Goal: Task Accomplishment & Management: Manage account settings

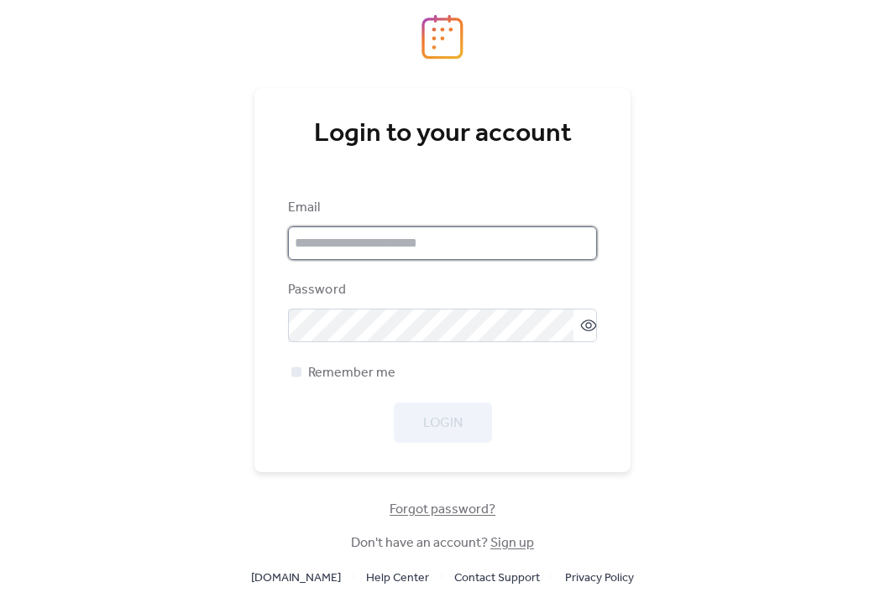
click at [334, 236] on input "email" at bounding box center [442, 244] width 309 height 34
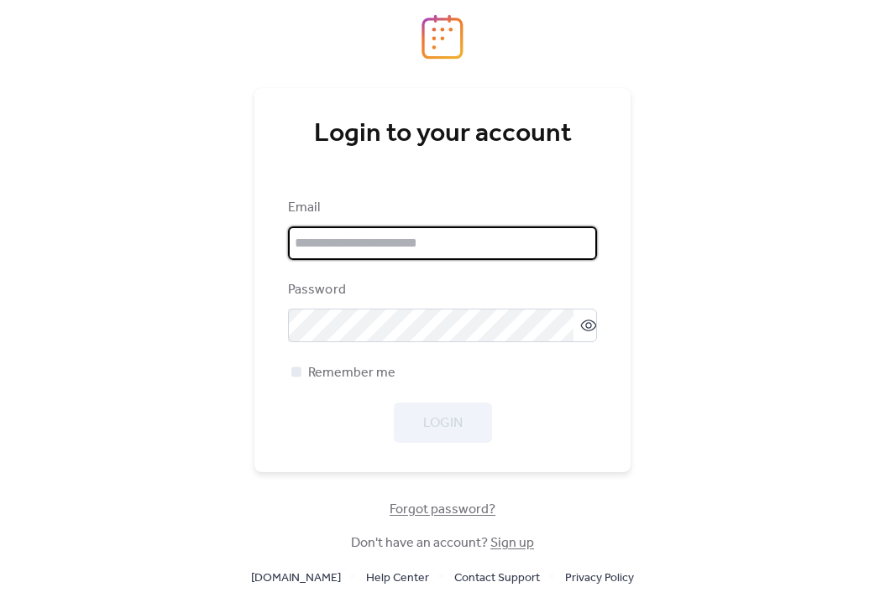
type input "**********"
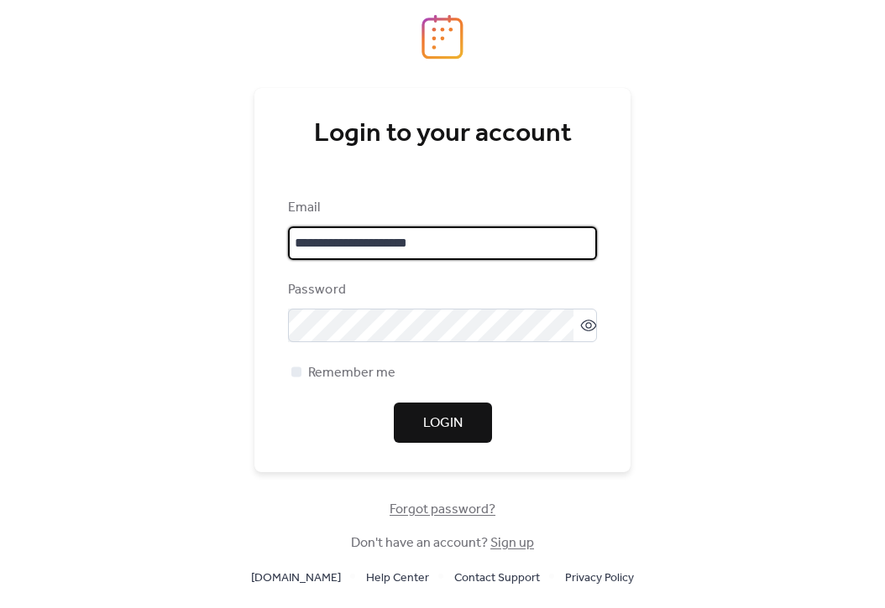
click at [430, 414] on span "Login" at bounding box center [442, 424] width 39 height 20
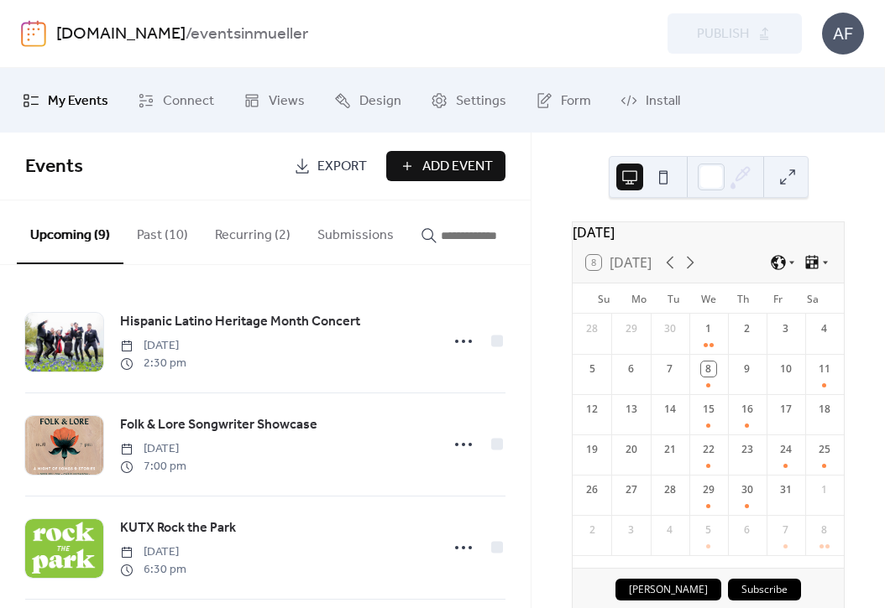
click at [252, 246] on button "Recurring (2)" at bounding box center [252, 232] width 102 height 62
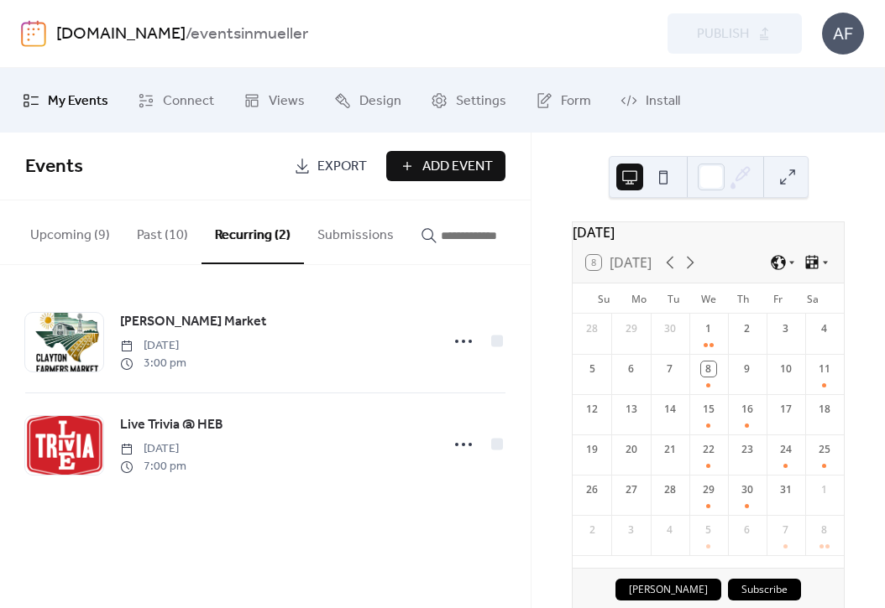
click at [56, 232] on button "Upcoming (9)" at bounding box center [70, 232] width 107 height 62
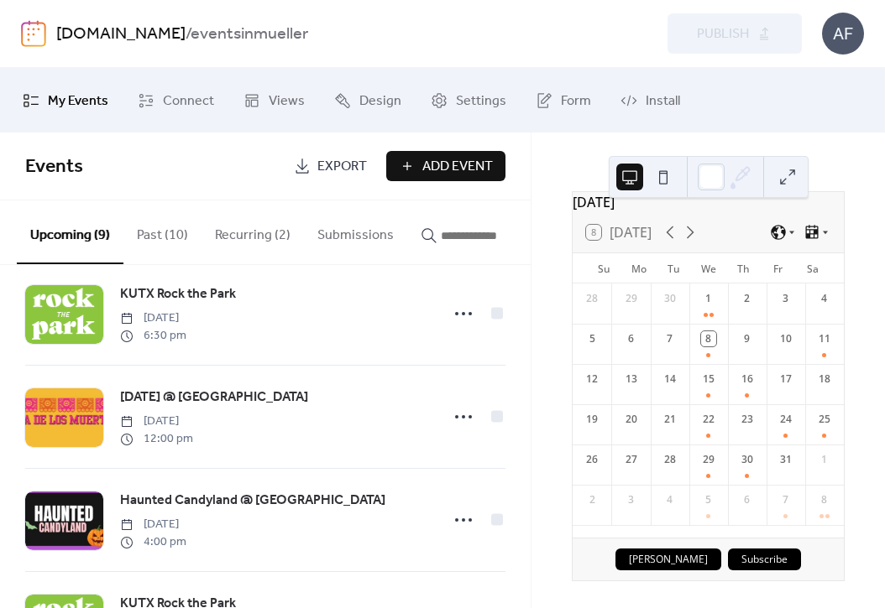
scroll to position [279, 0]
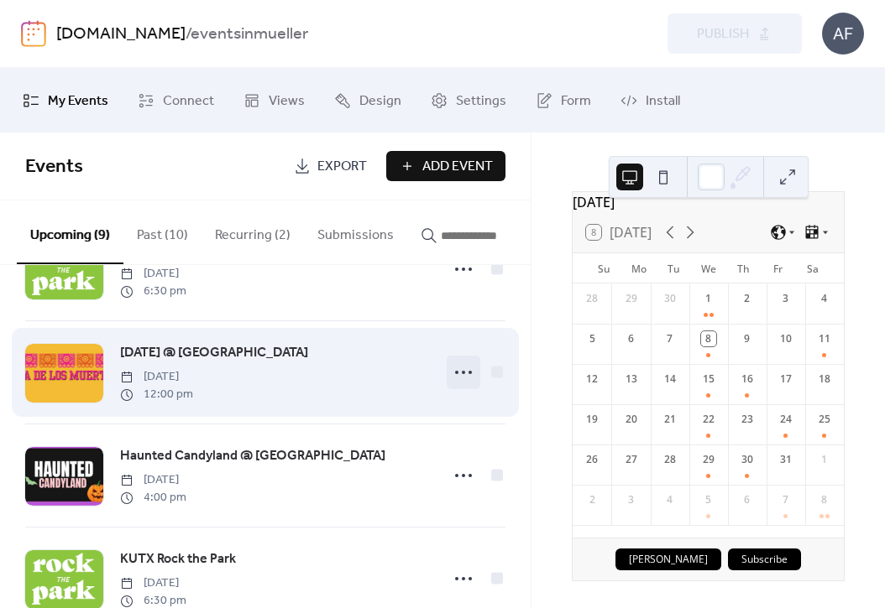
click at [457, 375] on icon at bounding box center [463, 372] width 27 height 27
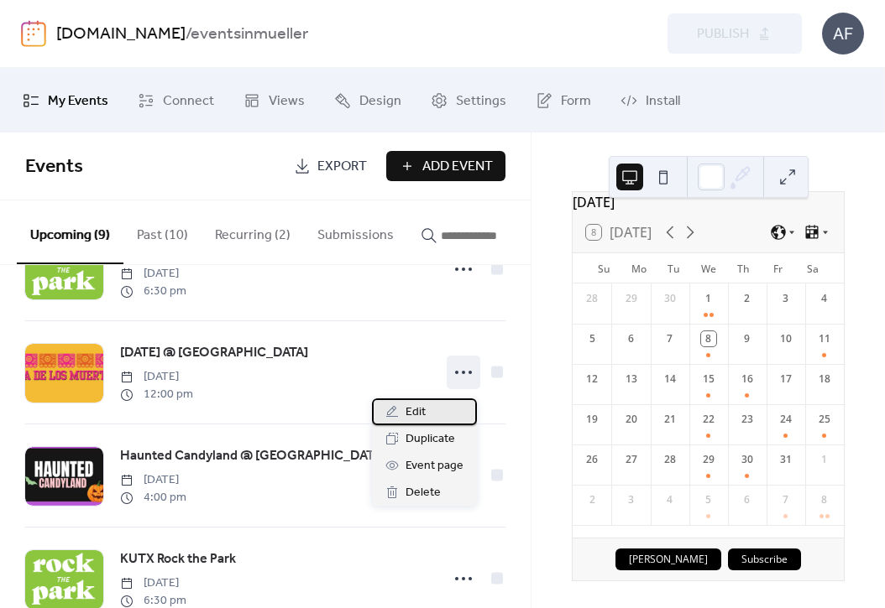
click at [425, 414] on span "Edit" at bounding box center [415, 413] width 20 height 20
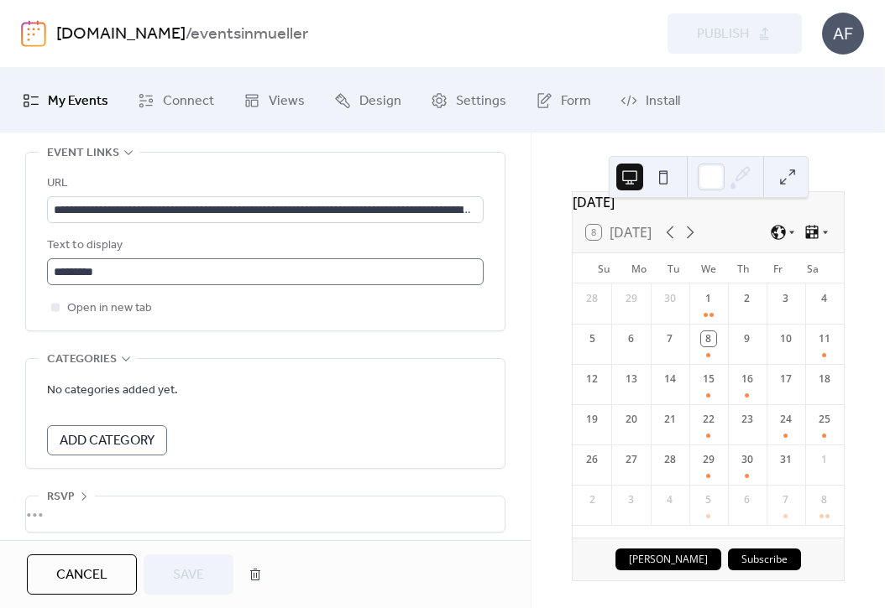
scroll to position [1074, 0]
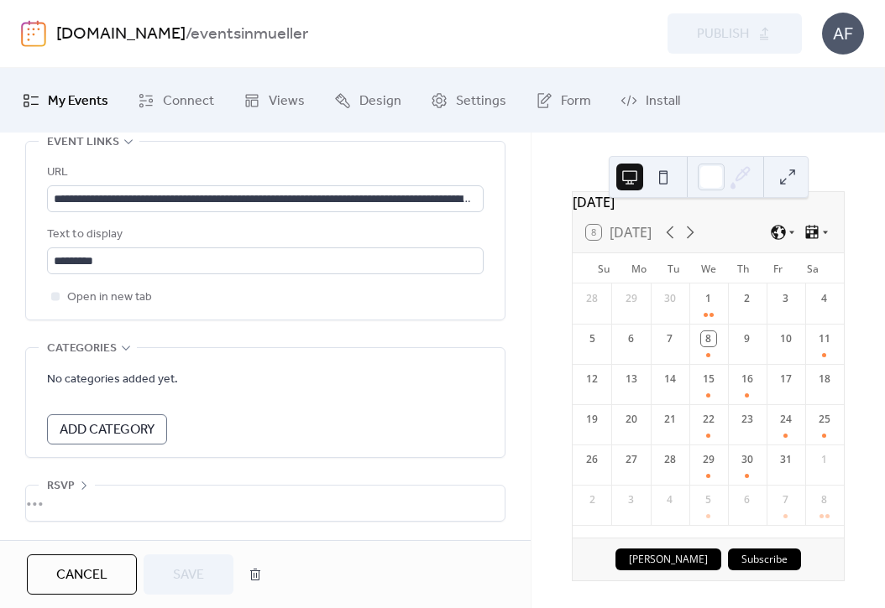
click at [129, 427] on span "Add Category" at bounding box center [107, 430] width 95 height 20
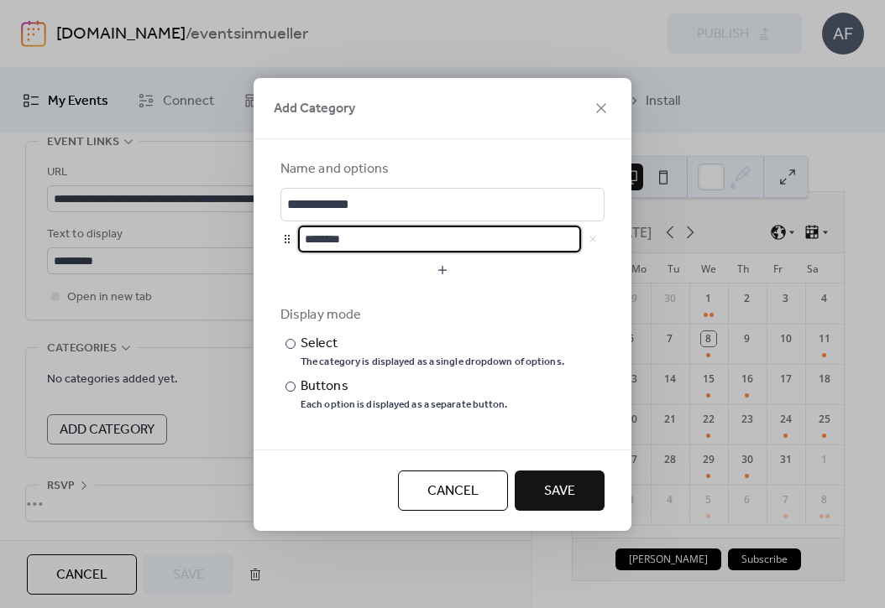
click at [331, 233] on input "********" at bounding box center [439, 239] width 283 height 27
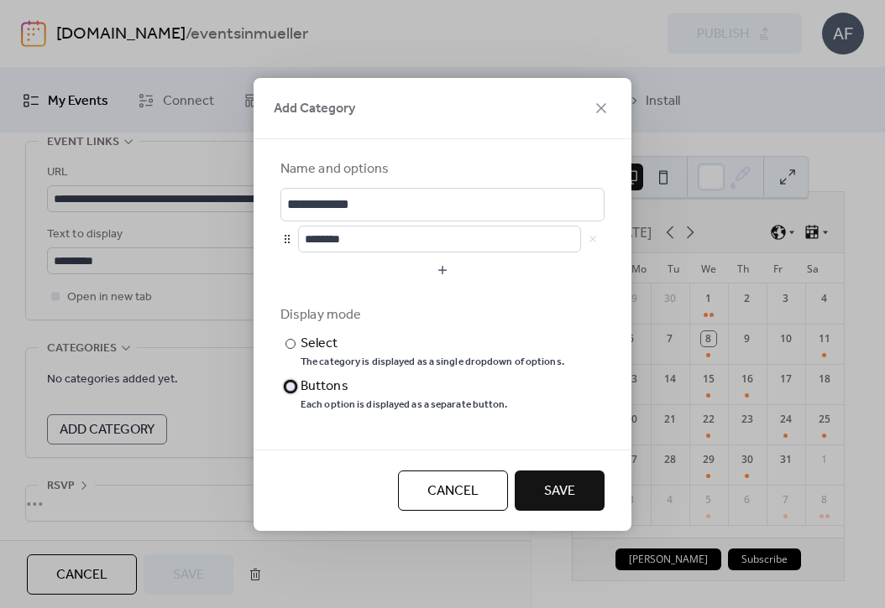
click at [292, 385] on div at bounding box center [290, 387] width 10 height 10
click at [296, 344] on div "​" at bounding box center [288, 344] width 17 height 20
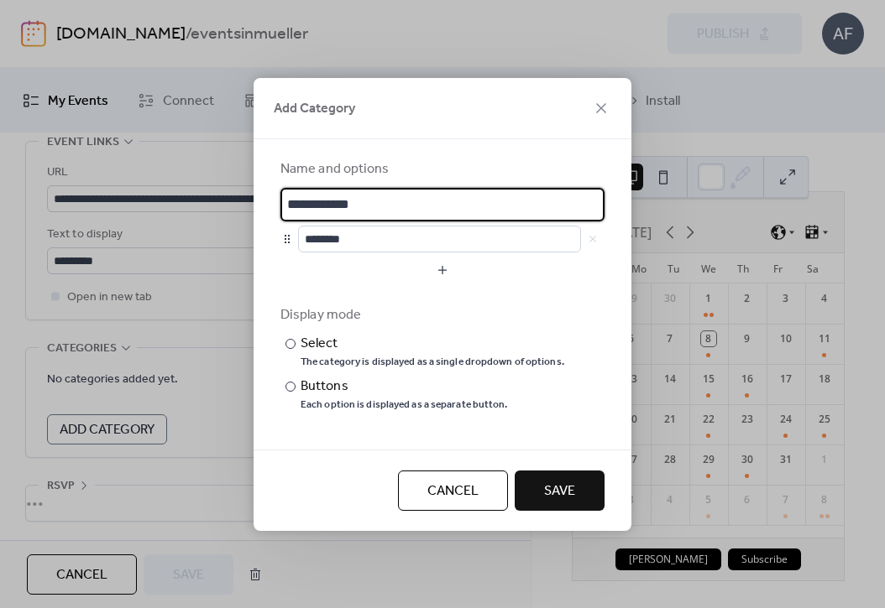
click at [438, 205] on input "**********" at bounding box center [442, 205] width 324 height 34
type input "**********"
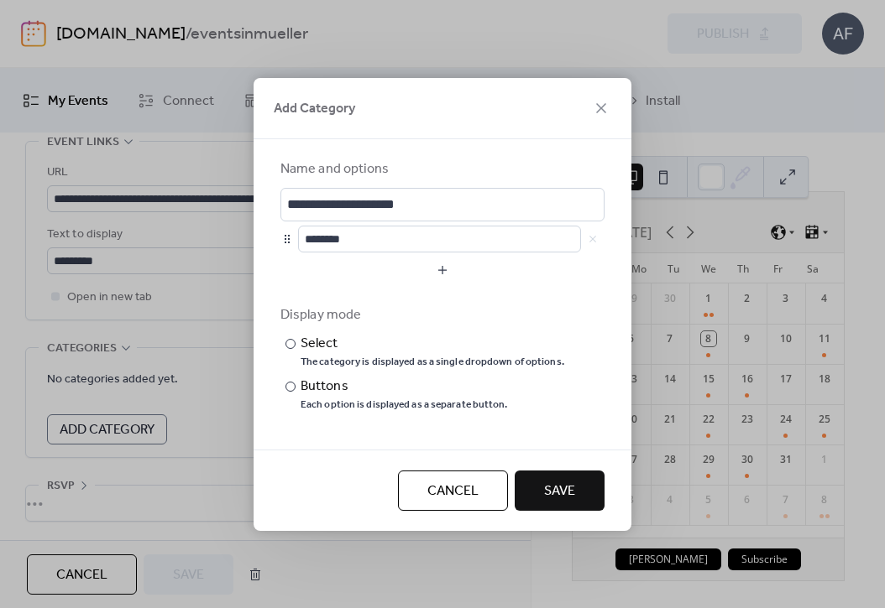
click at [584, 484] on button "Save" at bounding box center [559, 491] width 90 height 40
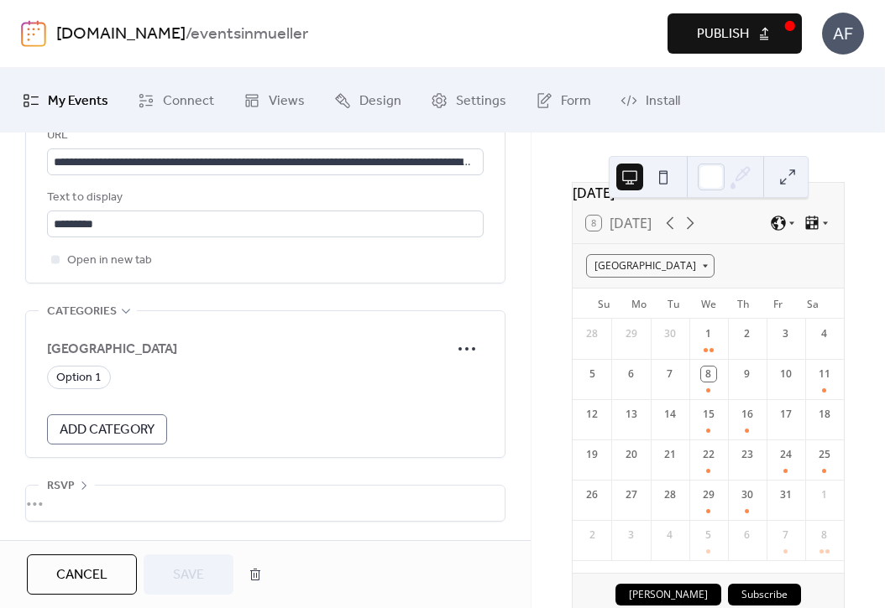
scroll to position [1111, 0]
click at [702, 275] on div "[GEOGRAPHIC_DATA]" at bounding box center [650, 265] width 128 height 23
click at [624, 296] on span "Option 1" at bounding box center [618, 299] width 39 height 15
click at [648, 271] on div "Option 1" at bounding box center [619, 265] width 66 height 23
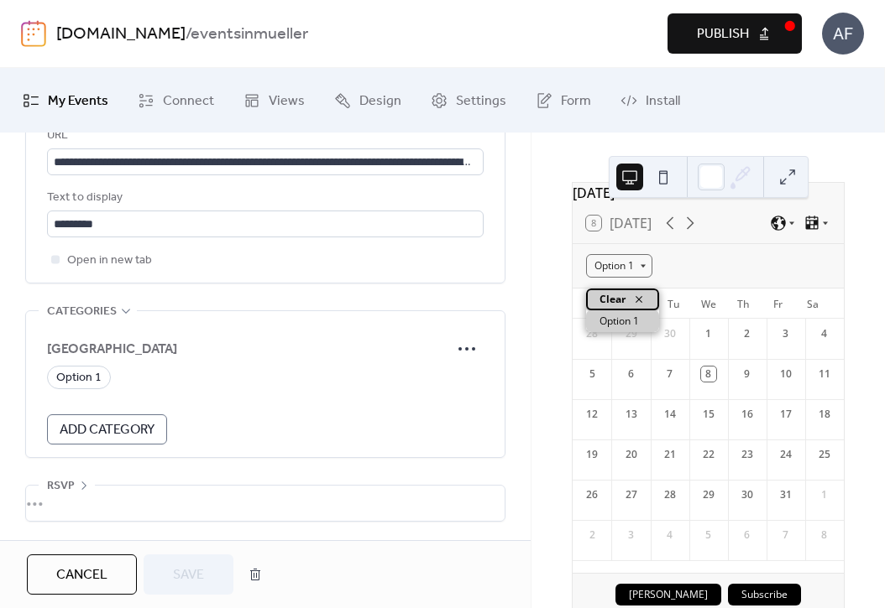
click at [643, 297] on icon at bounding box center [638, 299] width 13 height 13
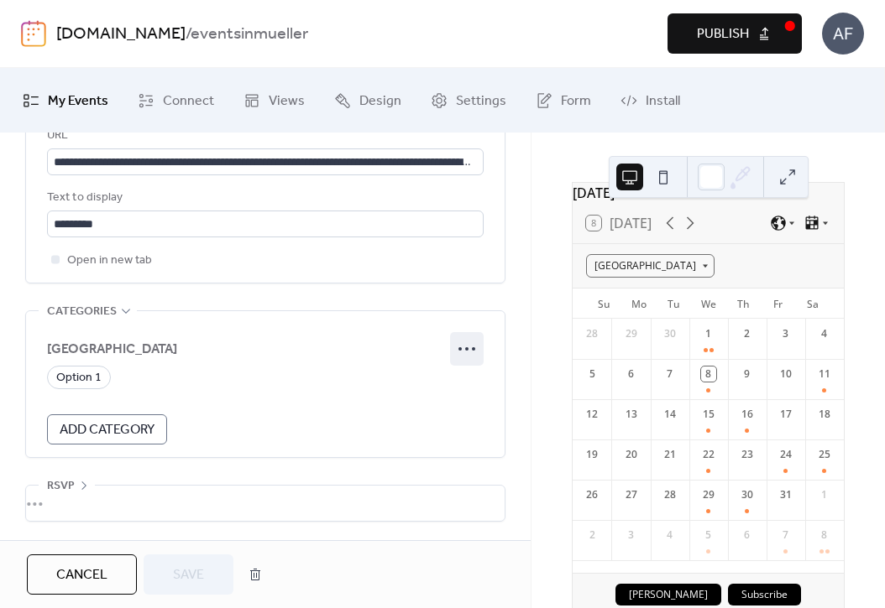
click at [470, 348] on icon at bounding box center [466, 349] width 27 height 27
click at [448, 382] on span "Edit" at bounding box center [441, 387] width 20 height 20
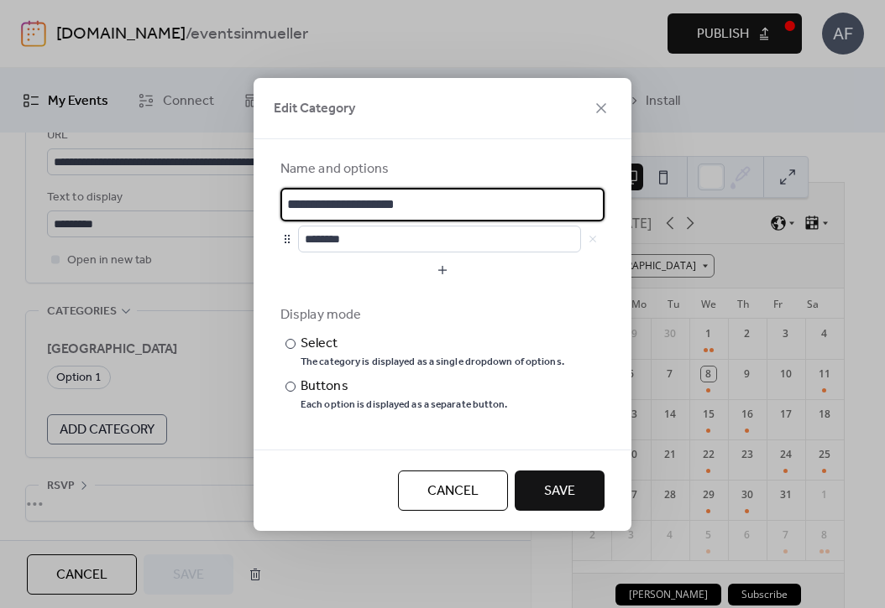
click at [357, 211] on input "**********" at bounding box center [442, 205] width 324 height 34
type input "*****"
click at [355, 239] on input "********" at bounding box center [439, 239] width 283 height 27
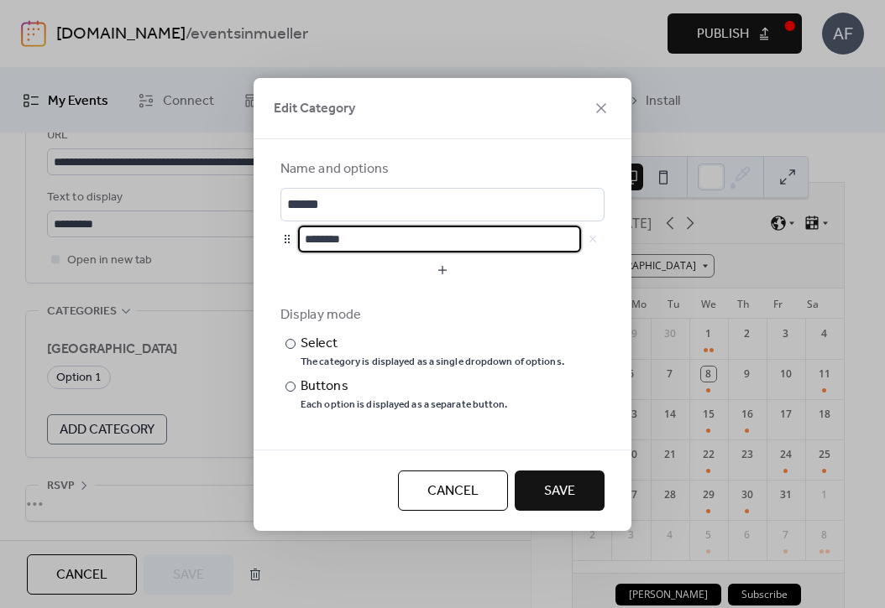
click at [355, 239] on input "********" at bounding box center [439, 239] width 283 height 27
type input "**********"
click at [561, 488] on span "Save" at bounding box center [559, 492] width 31 height 20
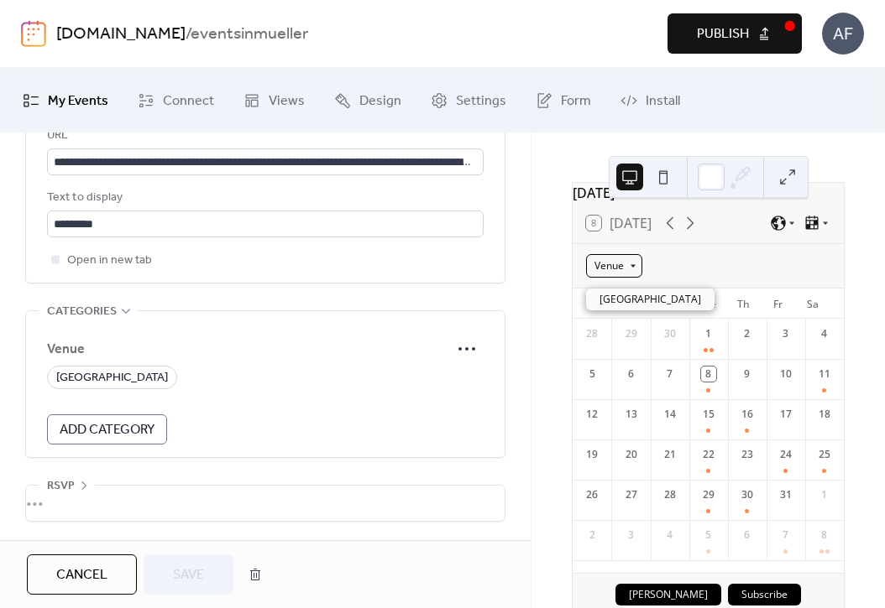
drag, startPoint x: 634, startPoint y: 274, endPoint x: 639, endPoint y: 283, distance: 10.1
click at [634, 274] on div "Venue" at bounding box center [614, 265] width 56 height 23
click at [643, 296] on span "[GEOGRAPHIC_DATA]" at bounding box center [650, 299] width 102 height 15
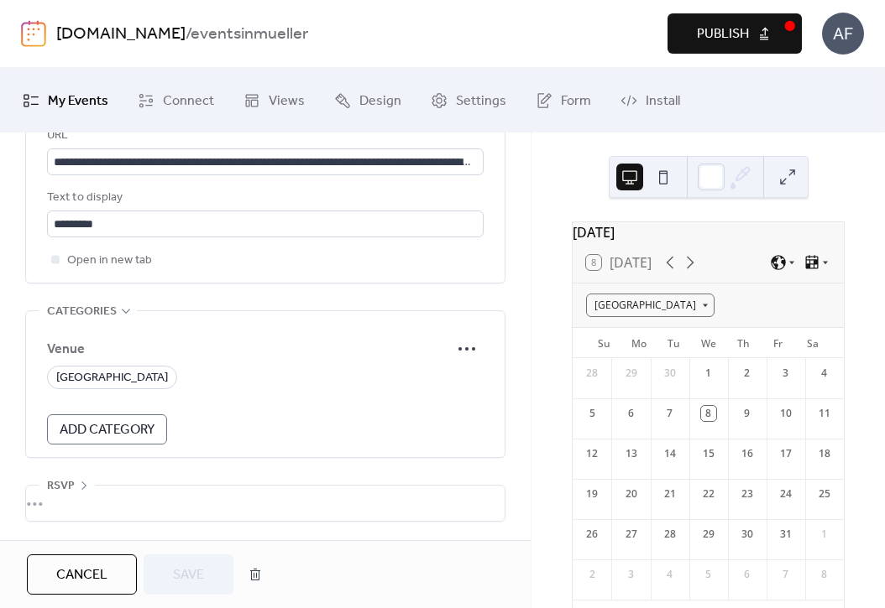
scroll to position [1111, 0]
click at [702, 36] on span "Publish" at bounding box center [723, 34] width 52 height 20
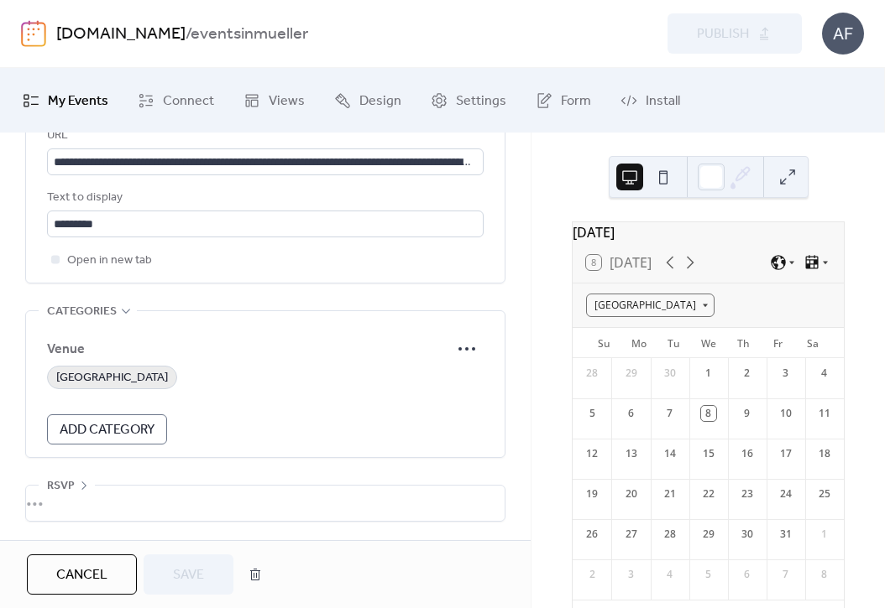
click at [79, 380] on span "[GEOGRAPHIC_DATA]" at bounding box center [112, 378] width 112 height 20
click at [194, 566] on span "Save" at bounding box center [188, 576] width 31 height 20
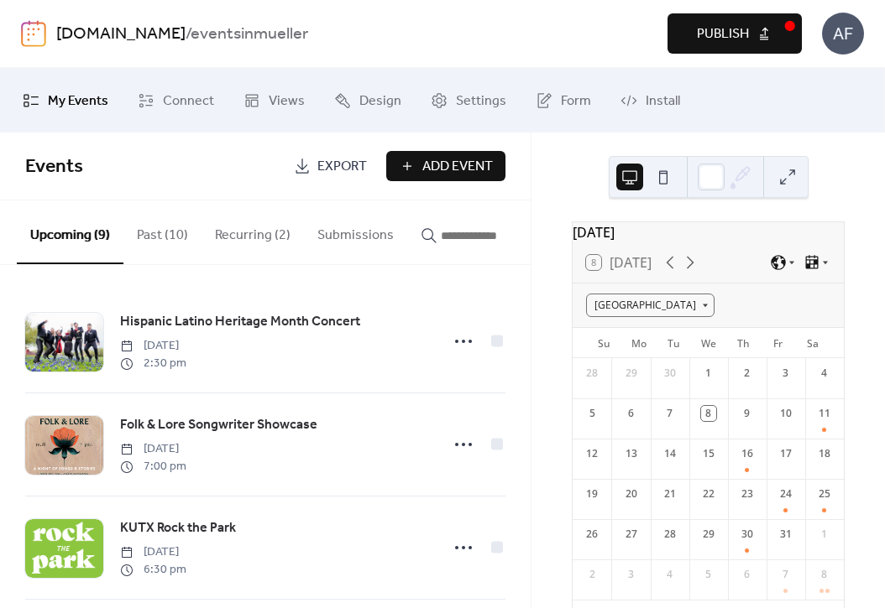
click at [724, 30] on span "Publish" at bounding box center [723, 34] width 52 height 20
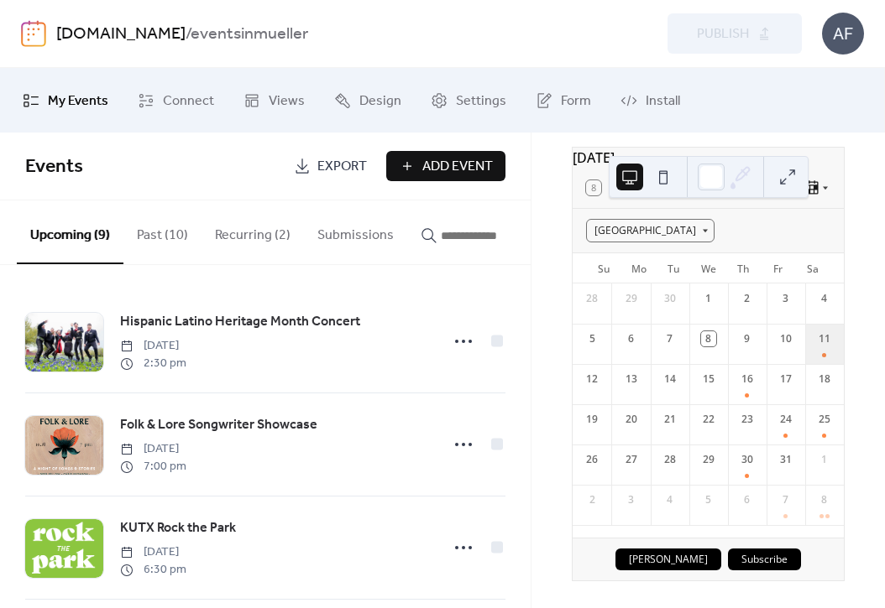
click at [805, 356] on div "11" at bounding box center [824, 344] width 39 height 40
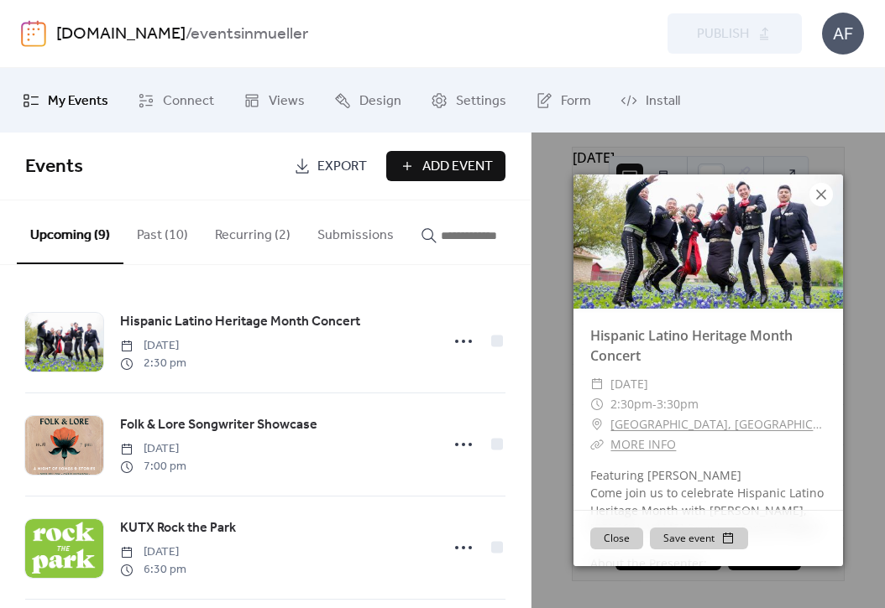
click at [822, 192] on icon at bounding box center [821, 195] width 10 height 10
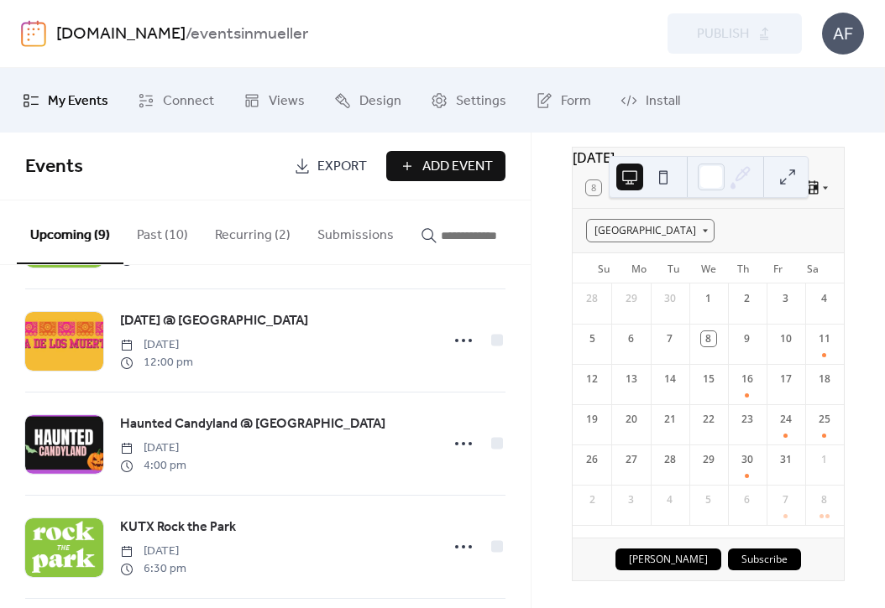
scroll to position [306, 0]
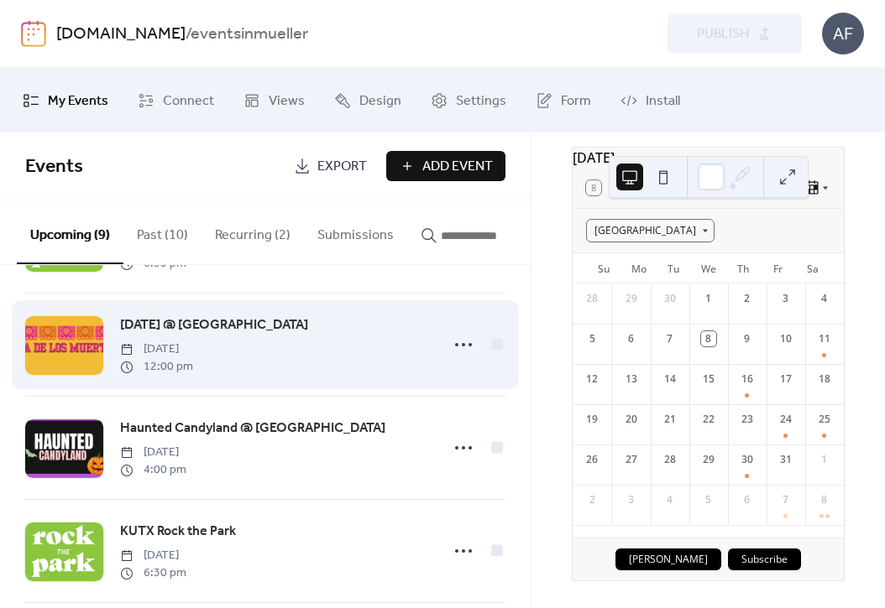
click at [307, 325] on span "[DATE] @ [GEOGRAPHIC_DATA]" at bounding box center [214, 326] width 188 height 20
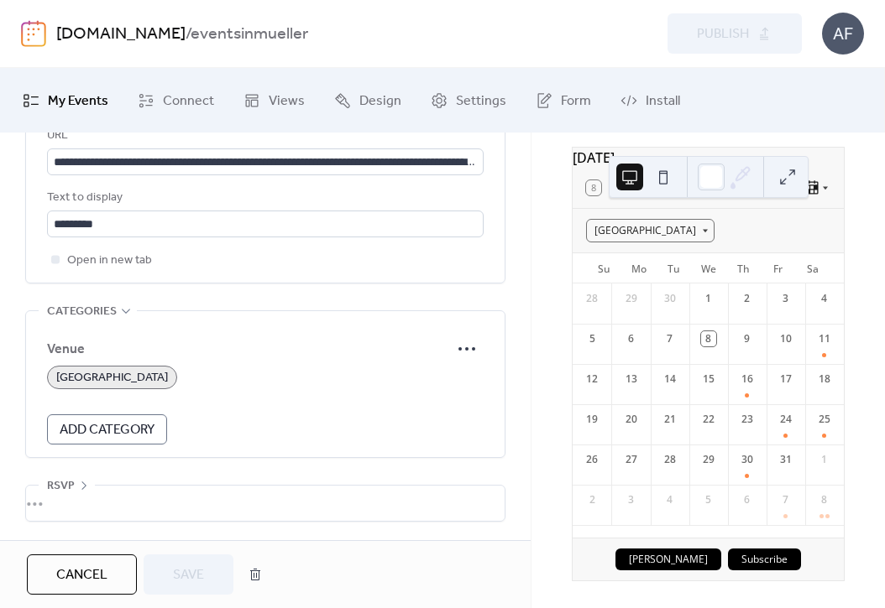
scroll to position [1111, 0]
click at [144, 382] on span "[GEOGRAPHIC_DATA]" at bounding box center [112, 378] width 112 height 20
click at [82, 374] on span "[GEOGRAPHIC_DATA]" at bounding box center [112, 378] width 112 height 20
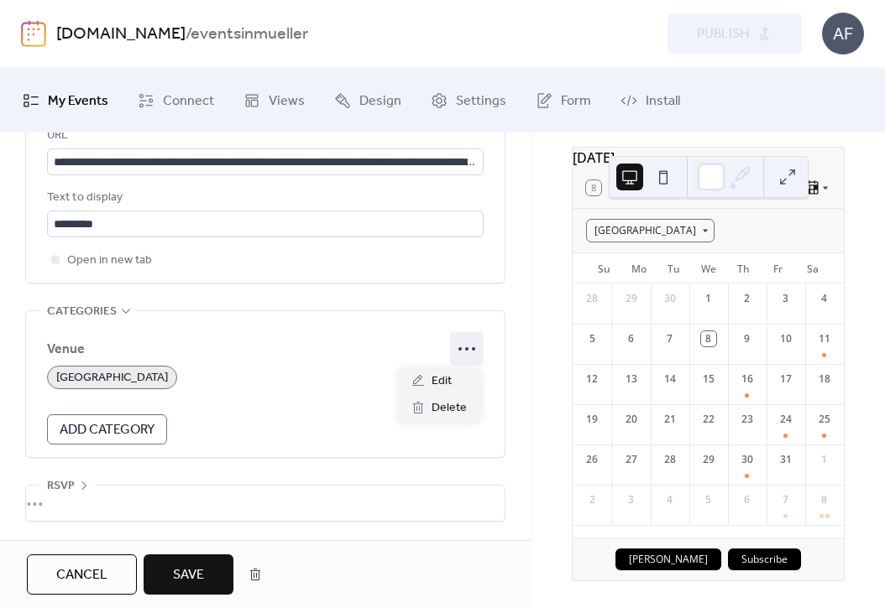
click at [466, 343] on icon at bounding box center [466, 349] width 27 height 27
click at [459, 372] on div "Edit" at bounding box center [439, 381] width 82 height 27
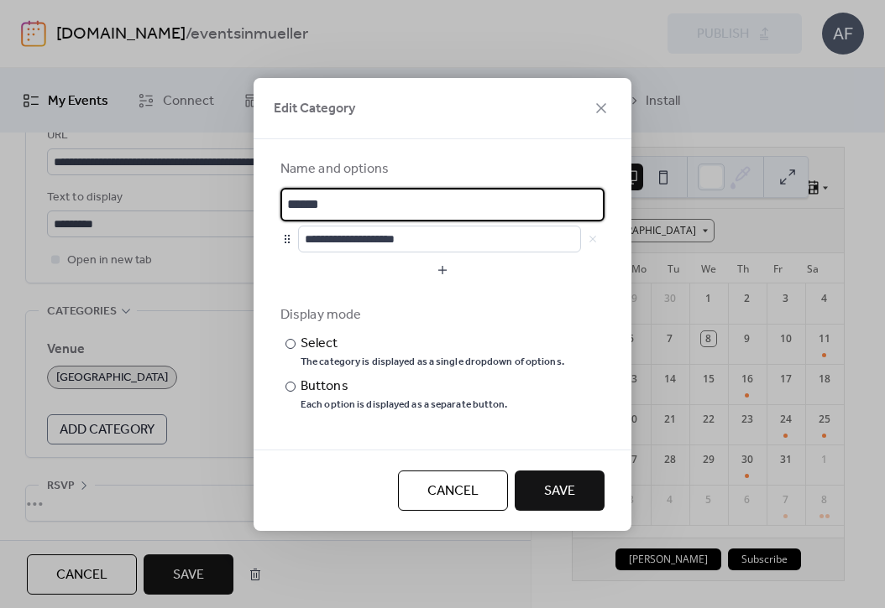
click at [567, 485] on span "Save" at bounding box center [559, 492] width 31 height 20
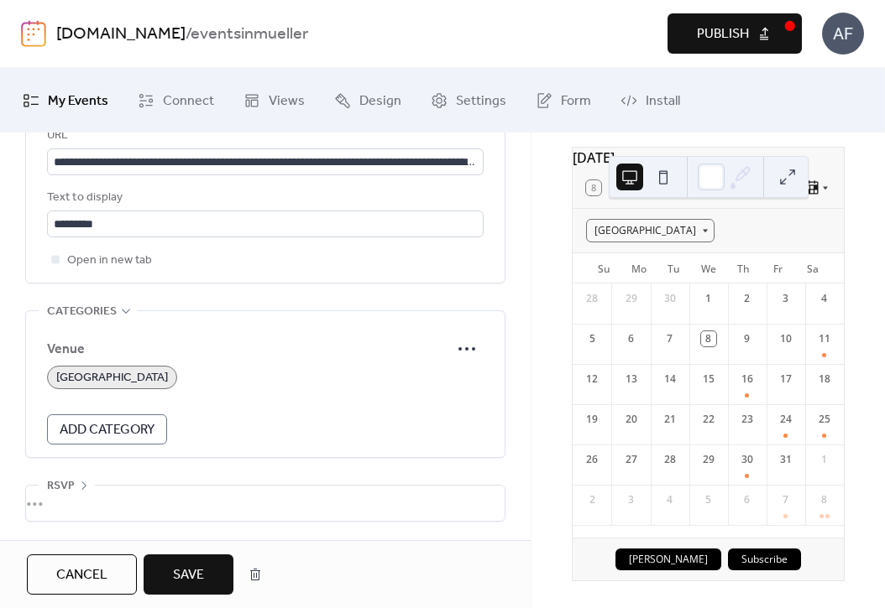
click at [725, 41] on span "Publish" at bounding box center [723, 34] width 52 height 20
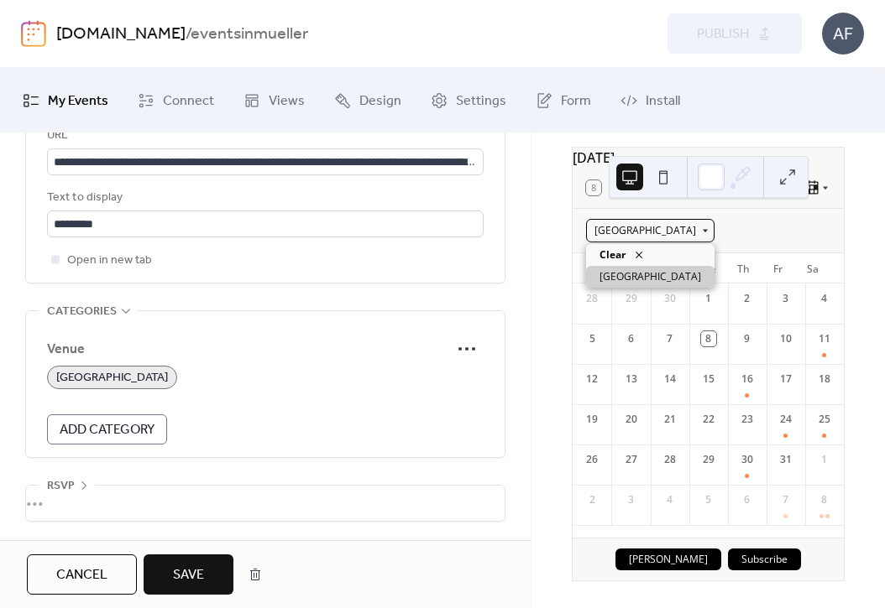
click at [706, 232] on div "[GEOGRAPHIC_DATA]" at bounding box center [650, 230] width 128 height 23
click at [682, 276] on span "[GEOGRAPHIC_DATA]" at bounding box center [650, 276] width 102 height 15
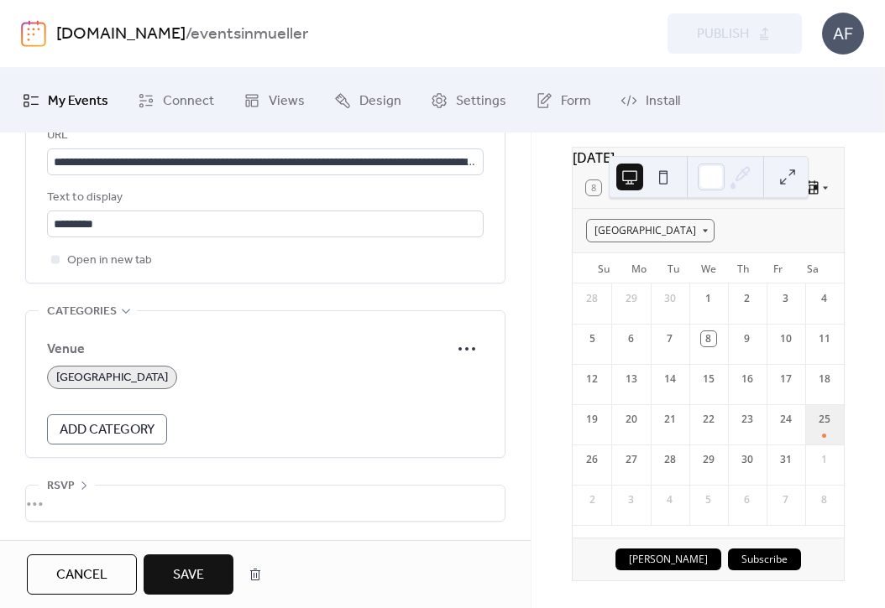
click at [817, 435] on div "25" at bounding box center [824, 425] width 39 height 40
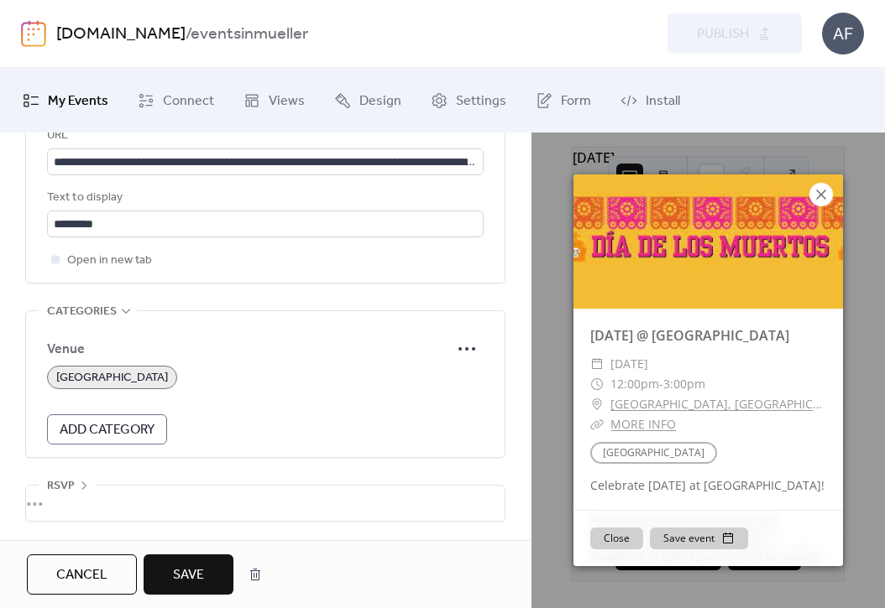
click at [817, 191] on icon at bounding box center [821, 195] width 10 height 10
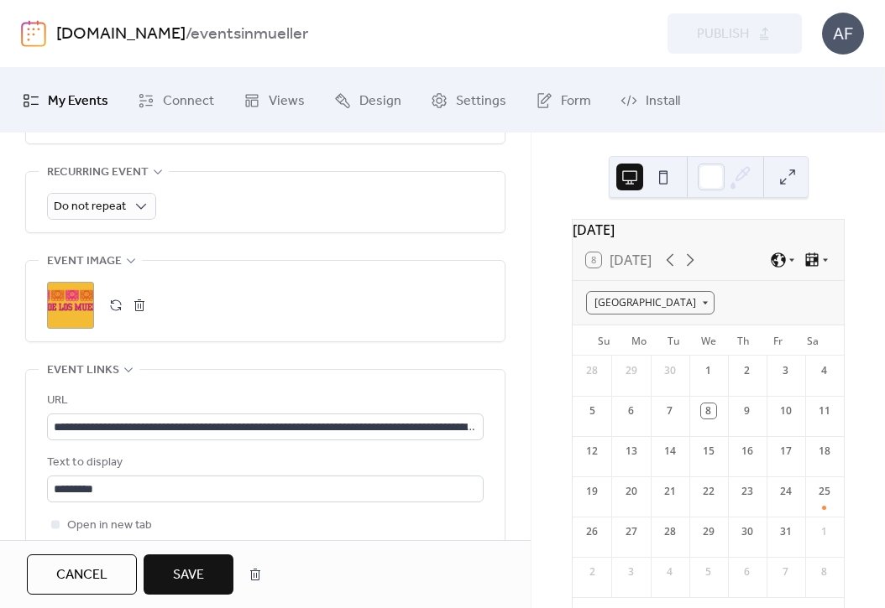
scroll to position [0, 0]
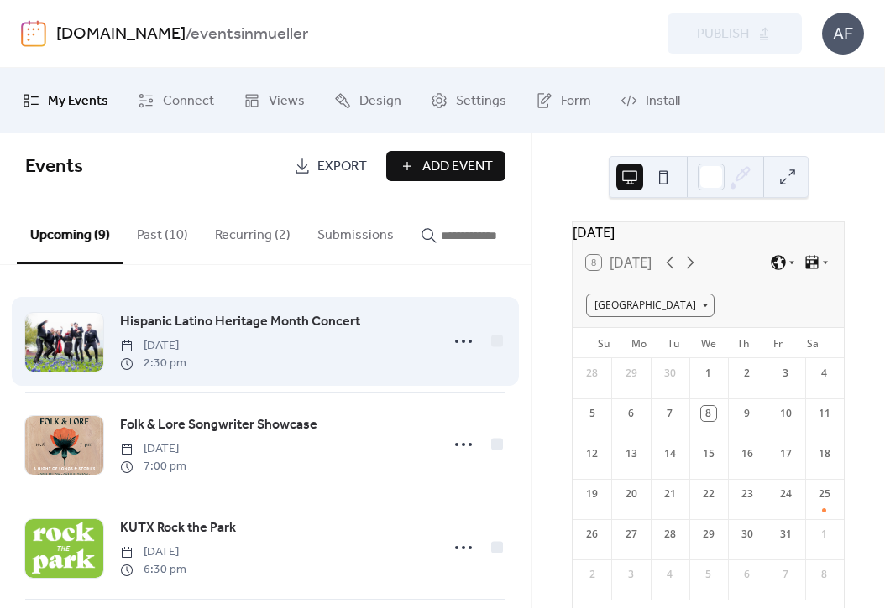
click at [270, 329] on span "Hispanic Latino Heritage Month Concert" at bounding box center [240, 322] width 240 height 20
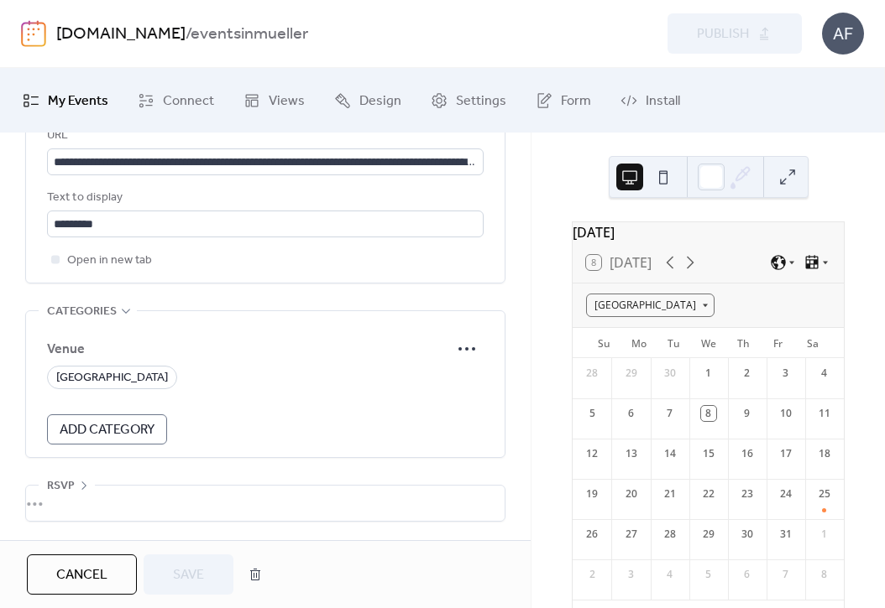
scroll to position [1050, 0]
click at [138, 389] on span "[GEOGRAPHIC_DATA]" at bounding box center [112, 378] width 112 height 20
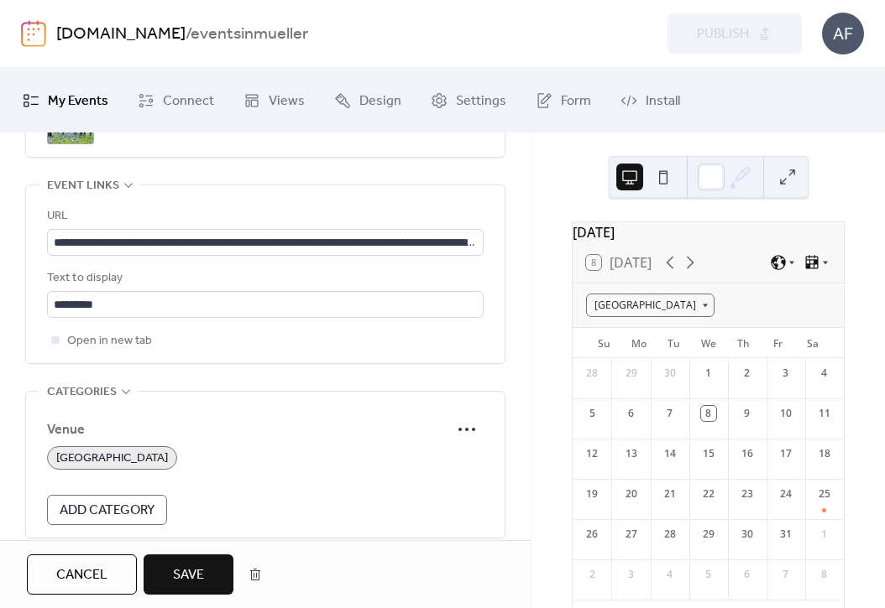
scroll to position [1111, 0]
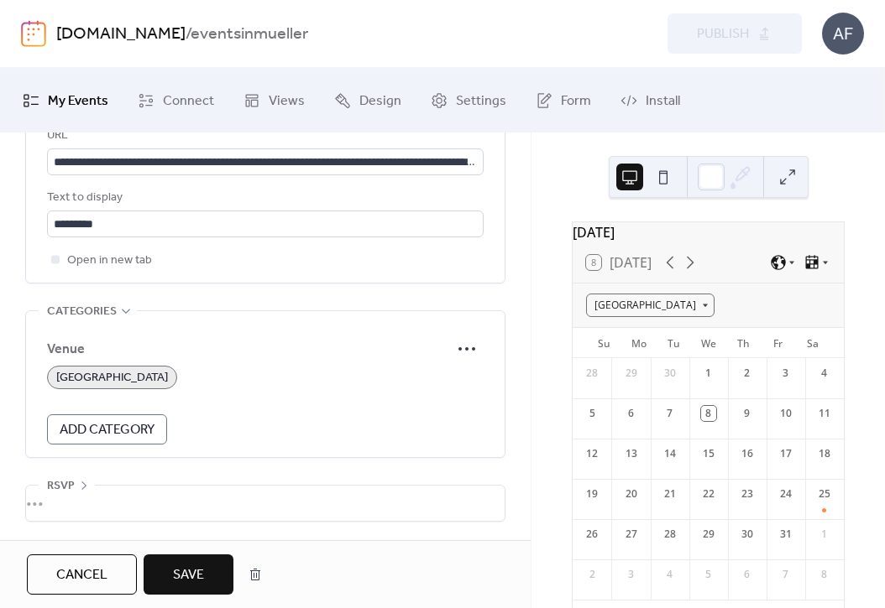
click at [132, 377] on span "[GEOGRAPHIC_DATA]" at bounding box center [112, 378] width 112 height 20
click at [89, 375] on span "[GEOGRAPHIC_DATA]" at bounding box center [112, 378] width 112 height 20
click at [101, 369] on span "[GEOGRAPHIC_DATA]" at bounding box center [112, 378] width 112 height 20
click at [106, 375] on span "[GEOGRAPHIC_DATA]" at bounding box center [112, 378] width 112 height 20
click at [204, 586] on span "Save" at bounding box center [188, 576] width 31 height 20
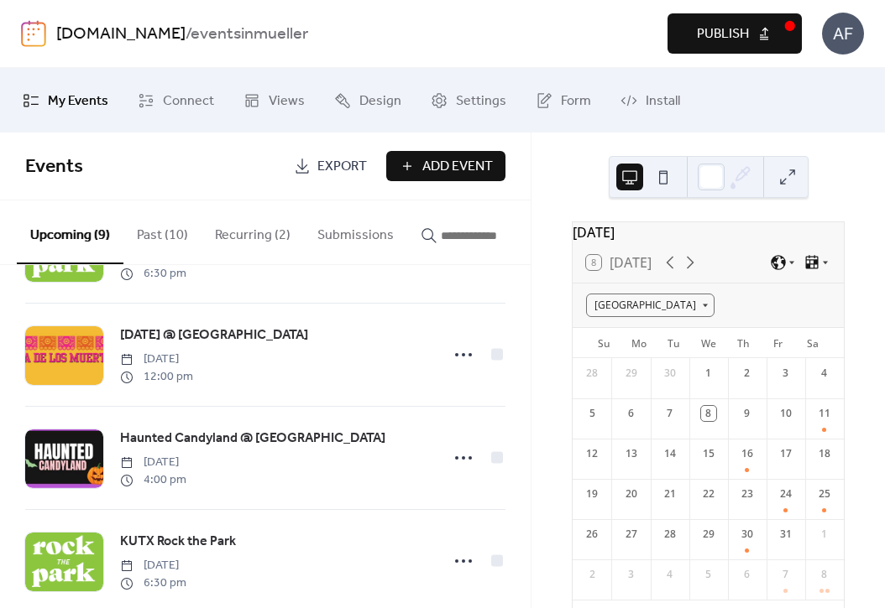
scroll to position [341, 0]
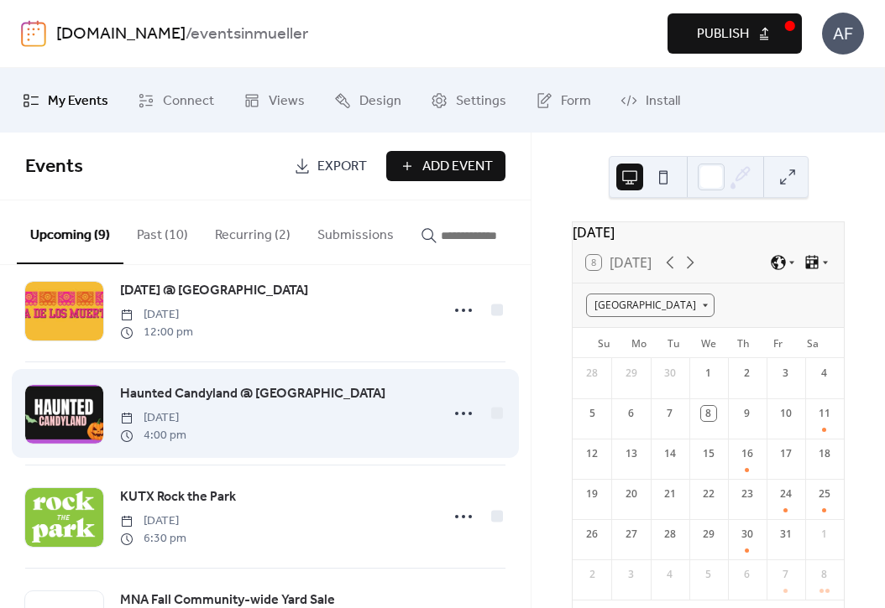
click at [329, 405] on span "Haunted Candyland @ [GEOGRAPHIC_DATA]" at bounding box center [252, 394] width 265 height 20
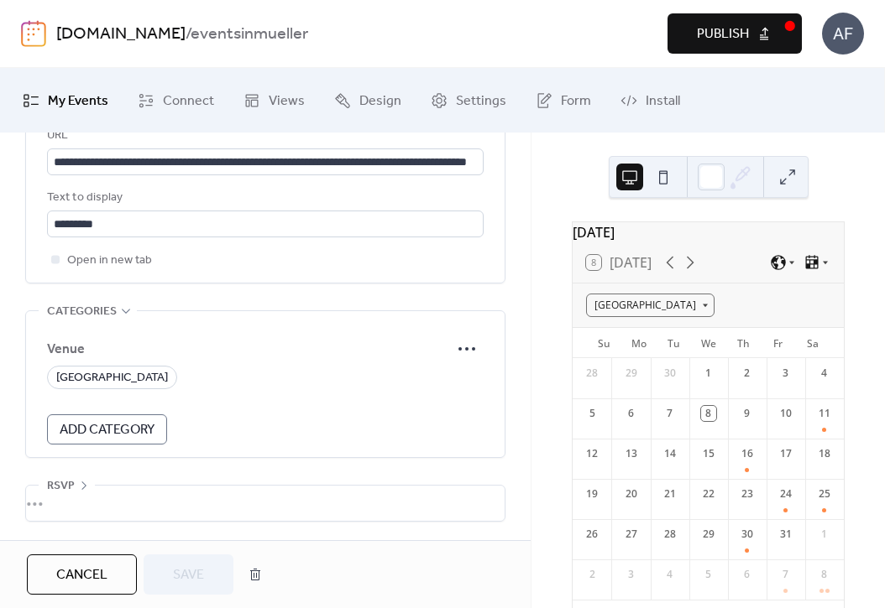
scroll to position [1111, 0]
drag, startPoint x: 132, startPoint y: 381, endPoint x: 445, endPoint y: 507, distance: 337.4
click at [132, 381] on span "[GEOGRAPHIC_DATA]" at bounding box center [112, 378] width 112 height 20
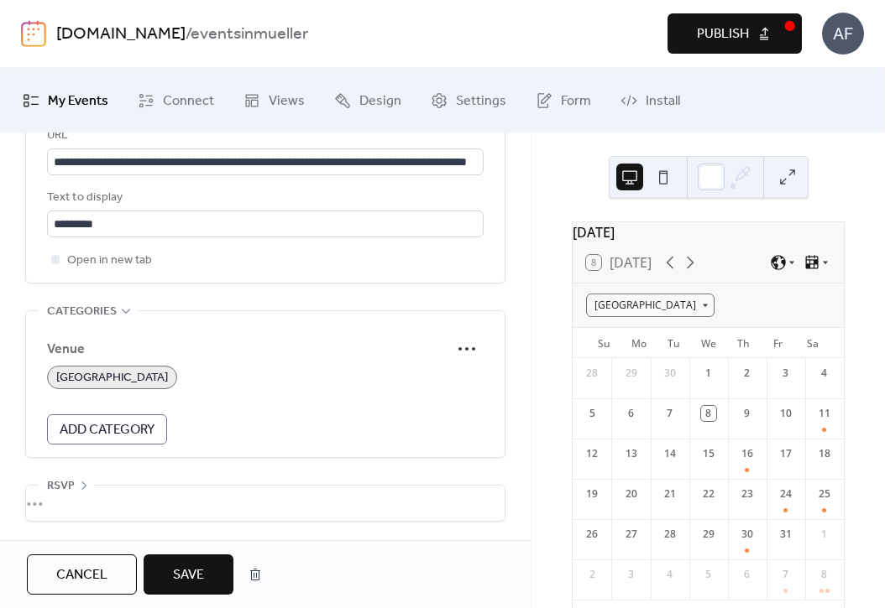
click at [201, 566] on span "Save" at bounding box center [188, 576] width 31 height 20
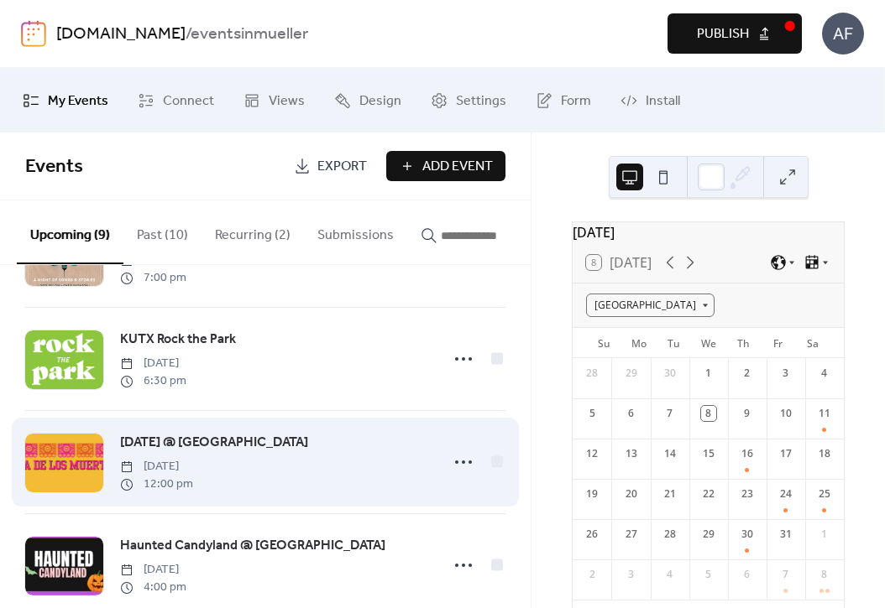
scroll to position [188, 0]
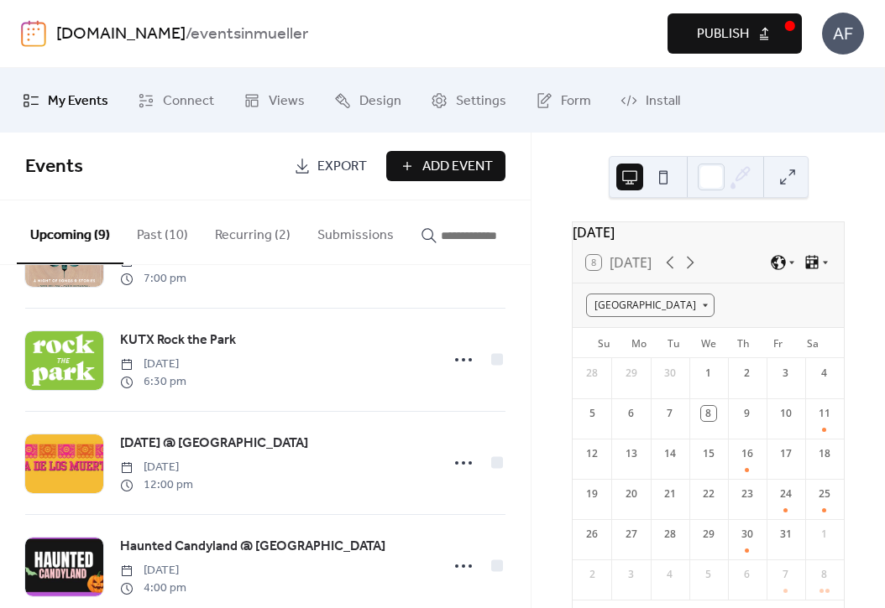
click at [738, 30] on span "Publish" at bounding box center [723, 34] width 52 height 20
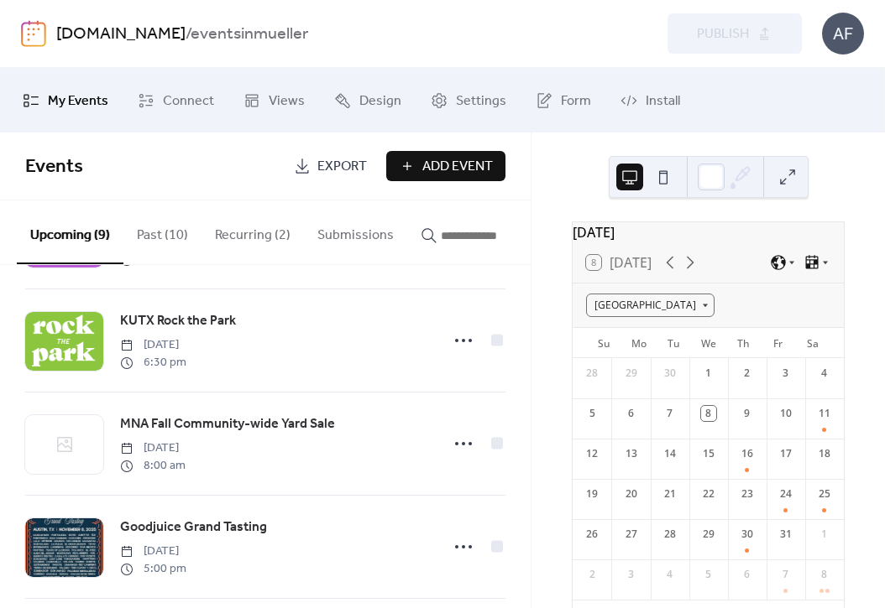
scroll to position [644, 0]
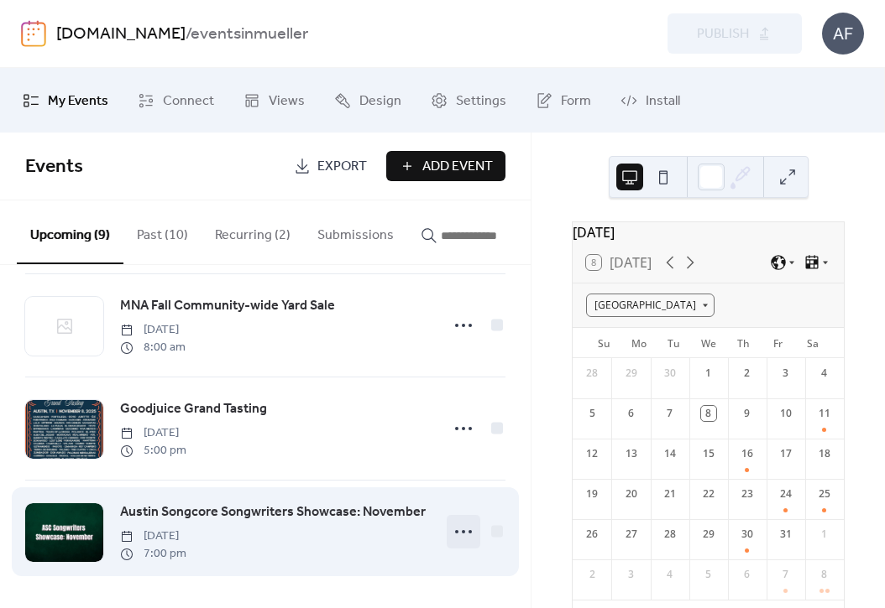
click at [458, 528] on icon at bounding box center [463, 532] width 27 height 27
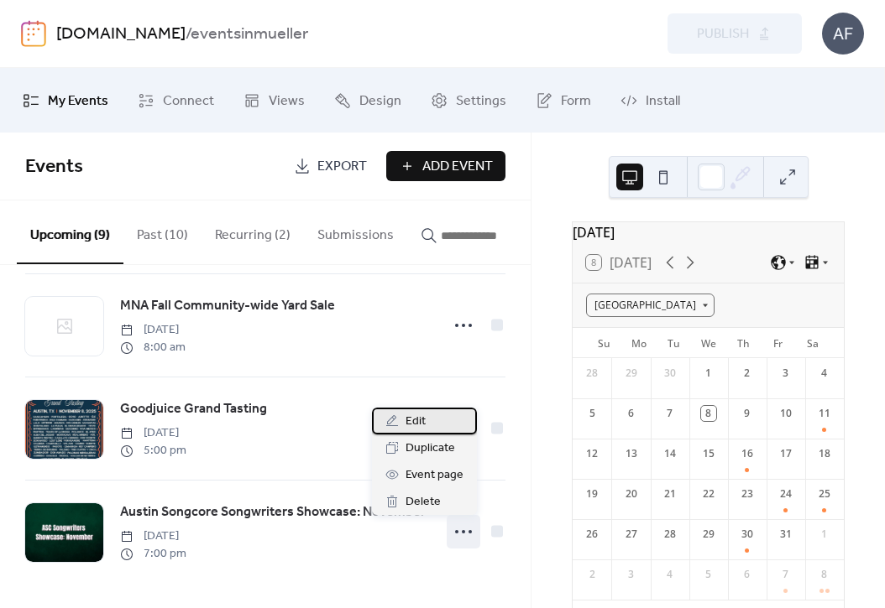
click at [413, 412] on span "Edit" at bounding box center [415, 422] width 20 height 20
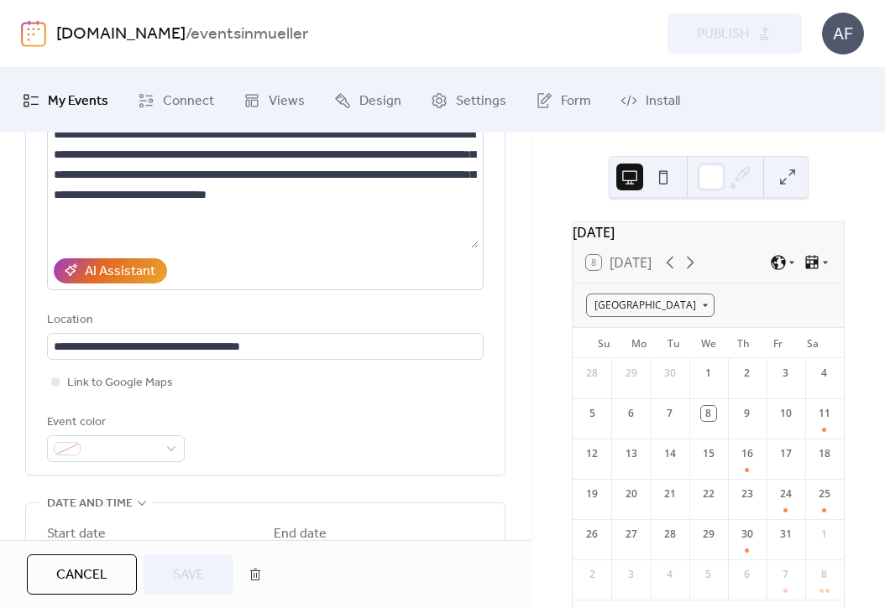
scroll to position [326, 0]
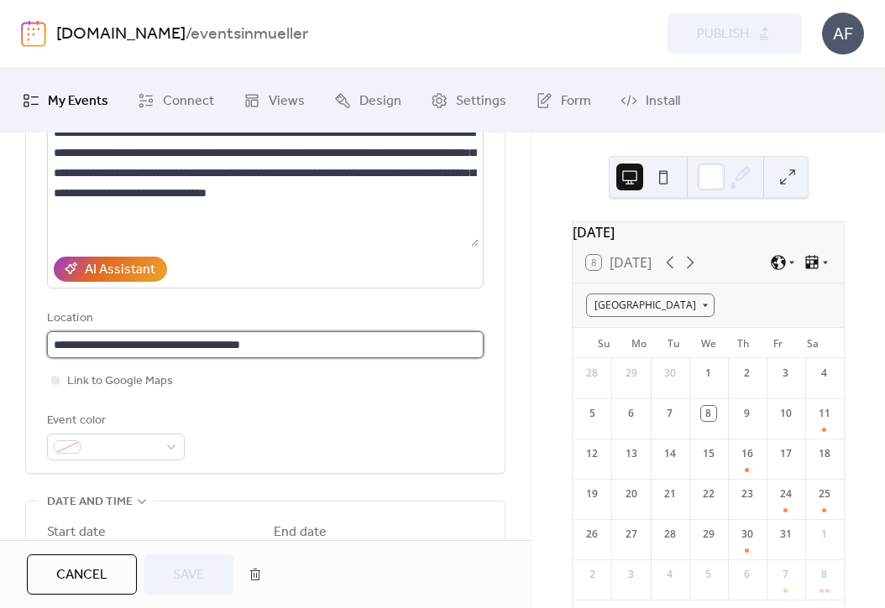
click at [193, 331] on input "**********" at bounding box center [265, 344] width 436 height 27
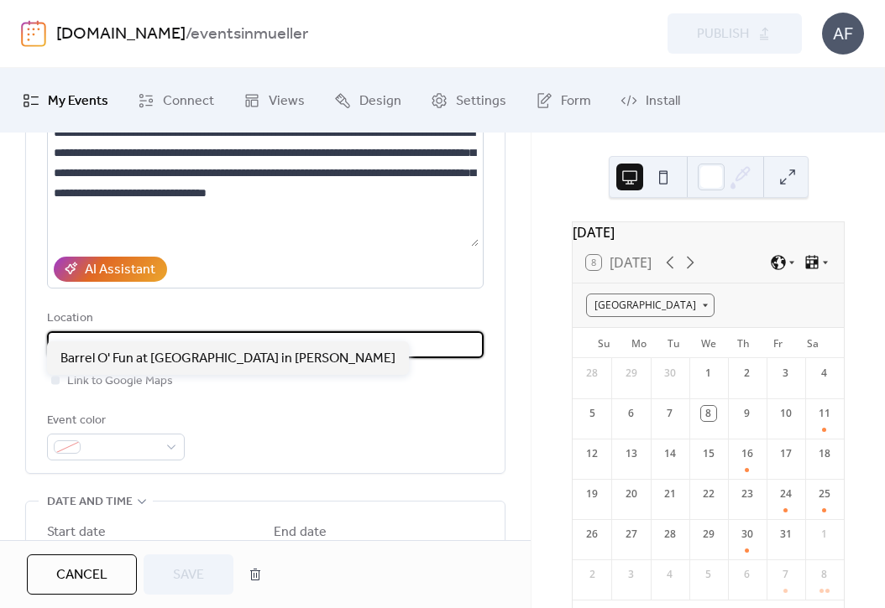
scroll to position [1, 0]
drag, startPoint x: 223, startPoint y: 327, endPoint x: 13, endPoint y: 324, distance: 209.8
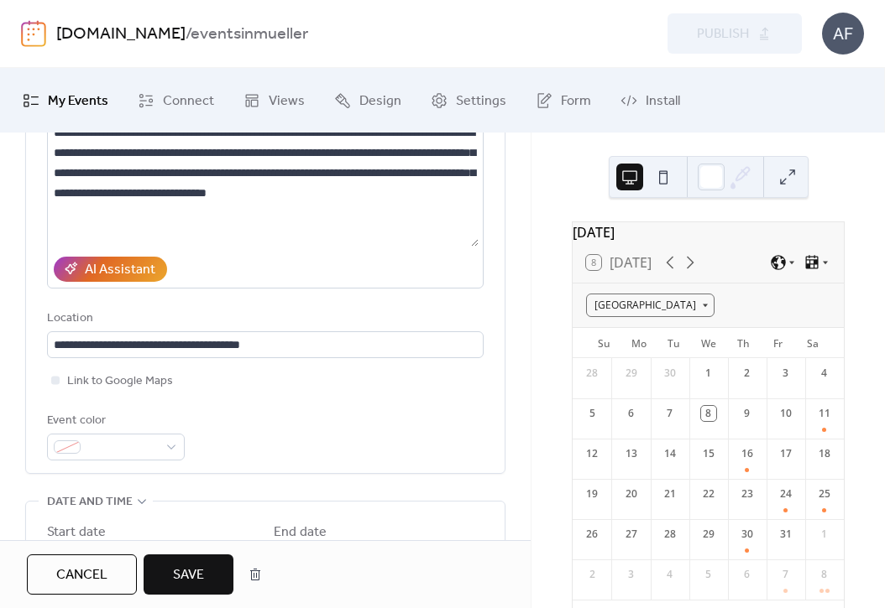
scroll to position [0, 0]
click at [345, 424] on div "Event color" at bounding box center [265, 436] width 436 height 50
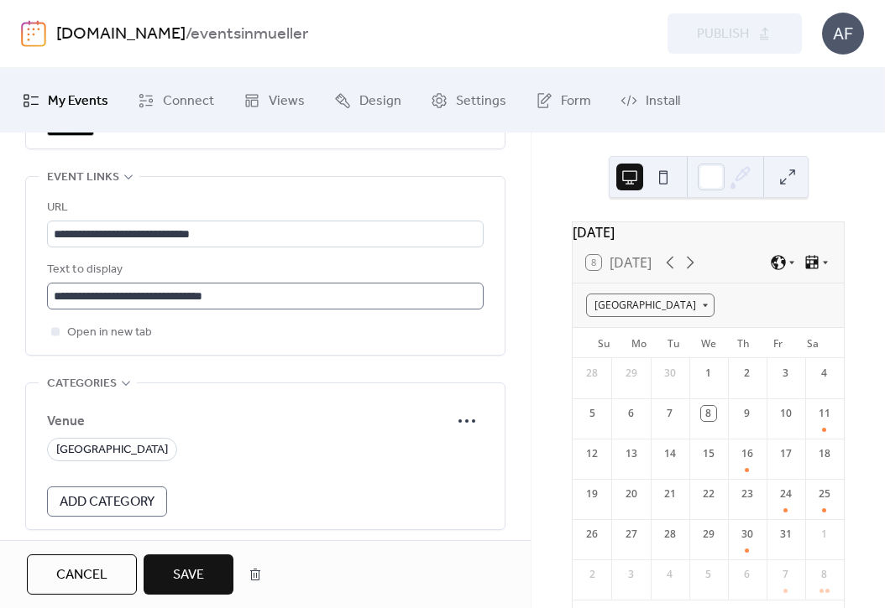
scroll to position [1111, 0]
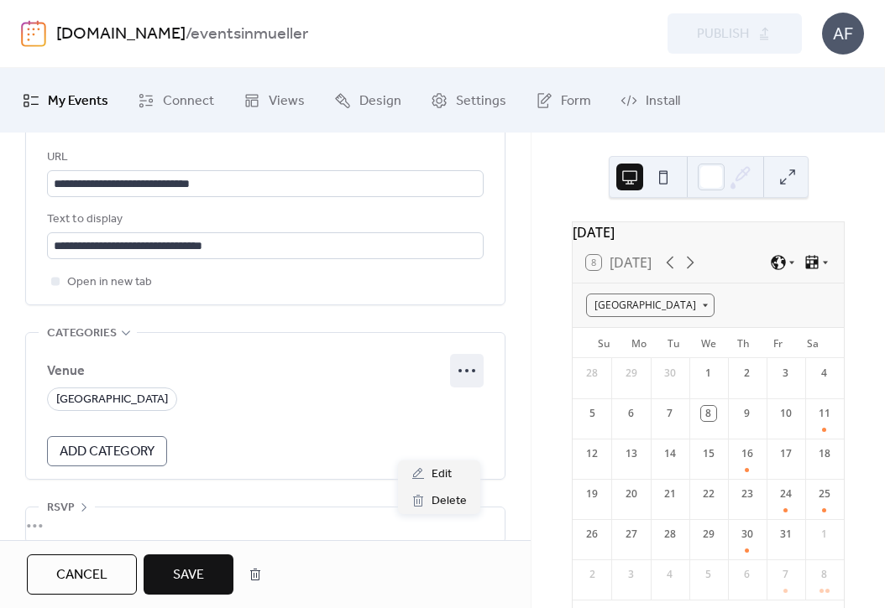
click at [472, 384] on icon at bounding box center [466, 371] width 27 height 27
click at [440, 468] on span "Edit" at bounding box center [441, 475] width 20 height 20
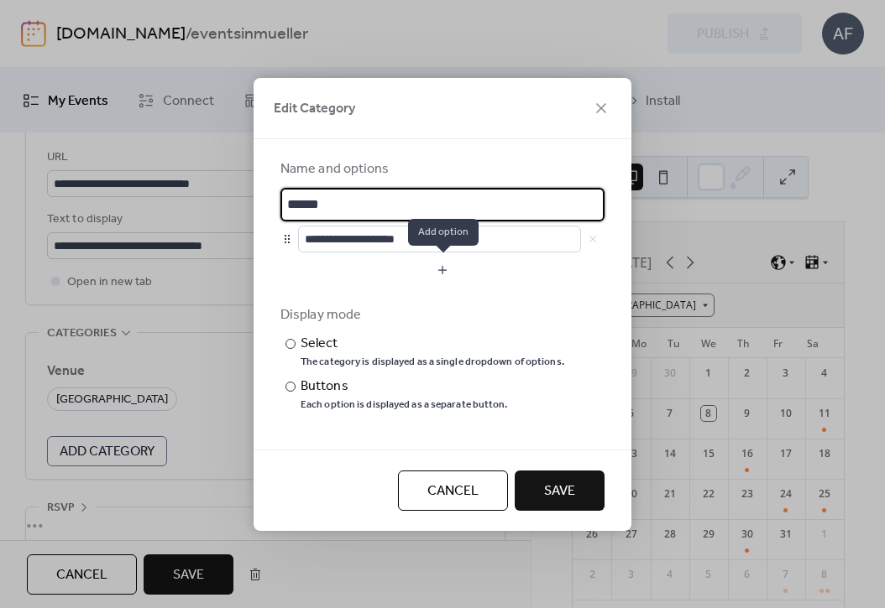
click at [460, 274] on button "button" at bounding box center [442, 270] width 324 height 27
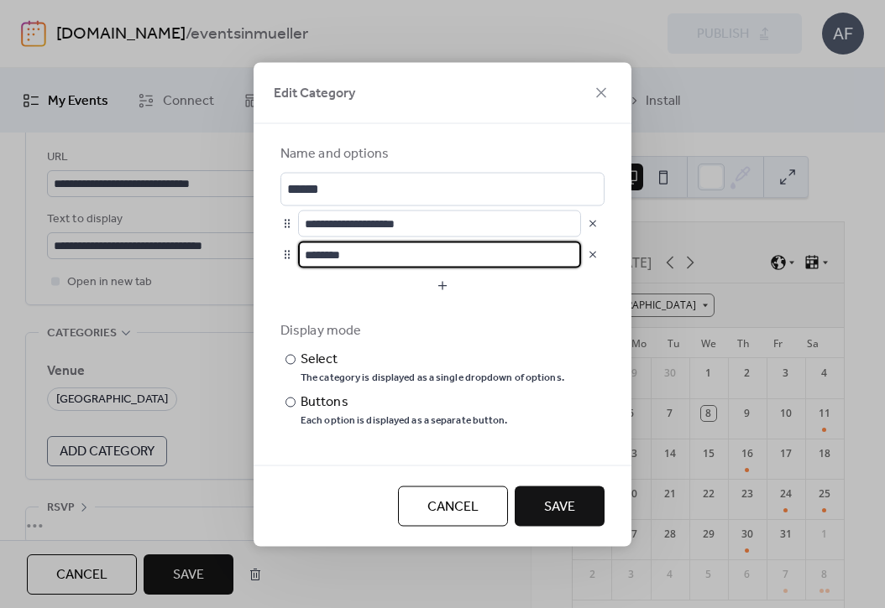
click at [379, 258] on input "********" at bounding box center [439, 254] width 283 height 27
type input "**********"
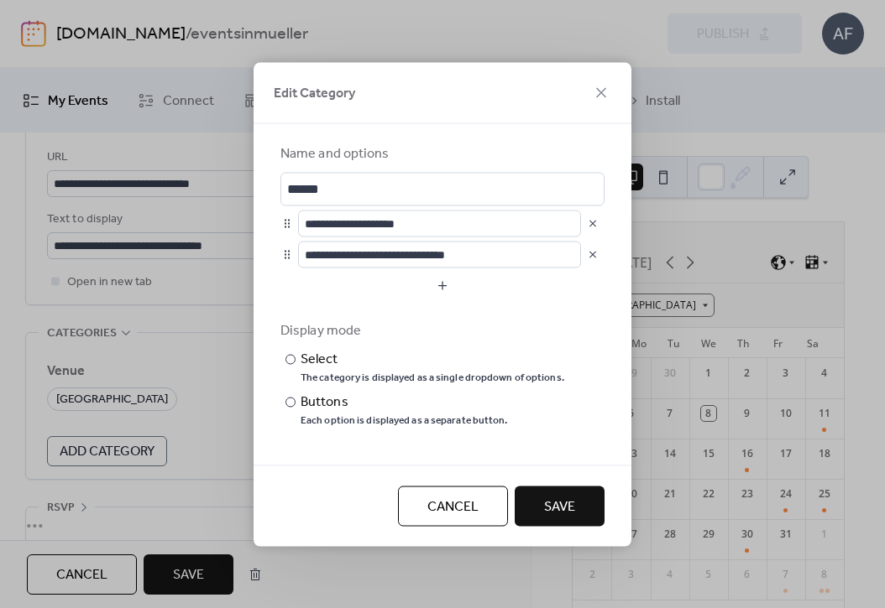
click at [560, 510] on span "Save" at bounding box center [559, 507] width 31 height 20
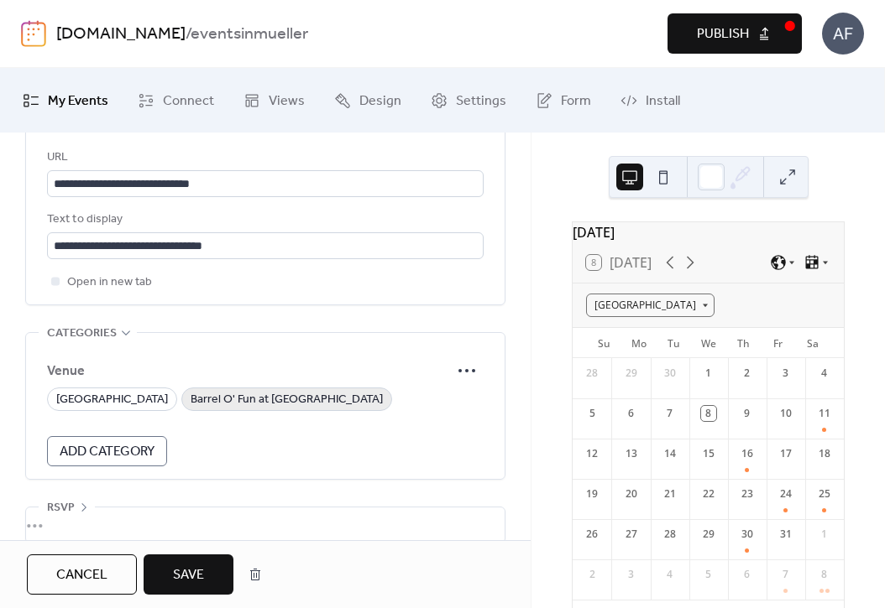
click at [300, 410] on span "Barrel O' Fun at [GEOGRAPHIC_DATA]" at bounding box center [287, 400] width 192 height 20
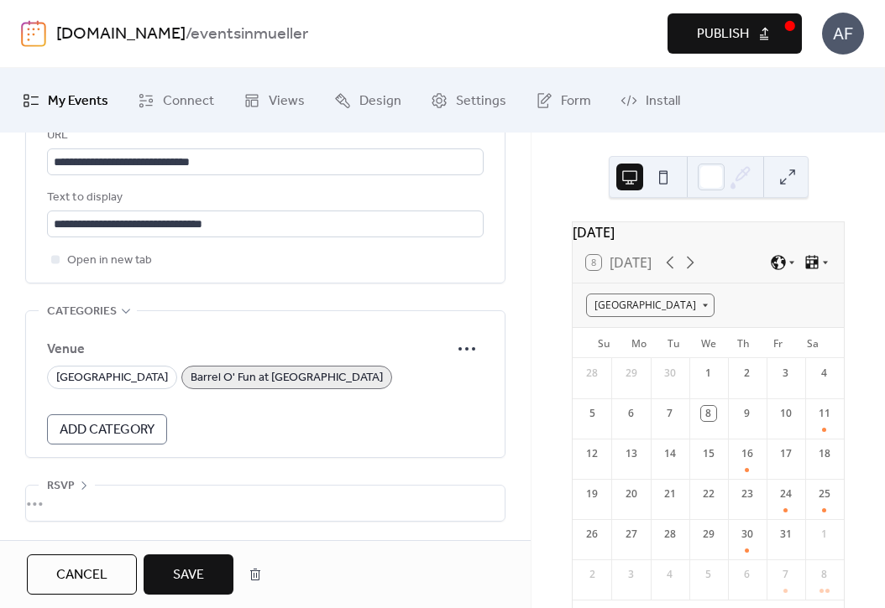
scroll to position [1203, 0]
click at [190, 579] on span "Save" at bounding box center [188, 576] width 31 height 20
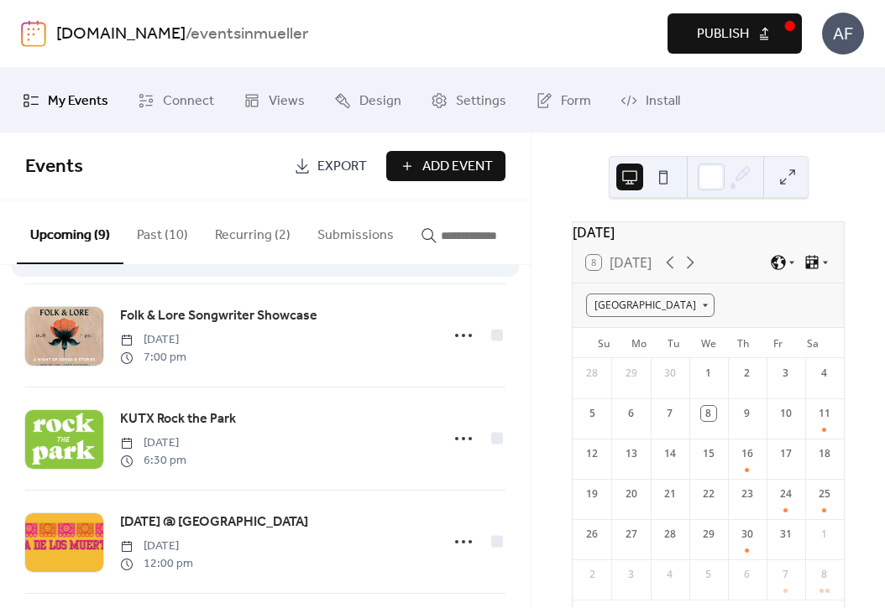
scroll to position [112, 0]
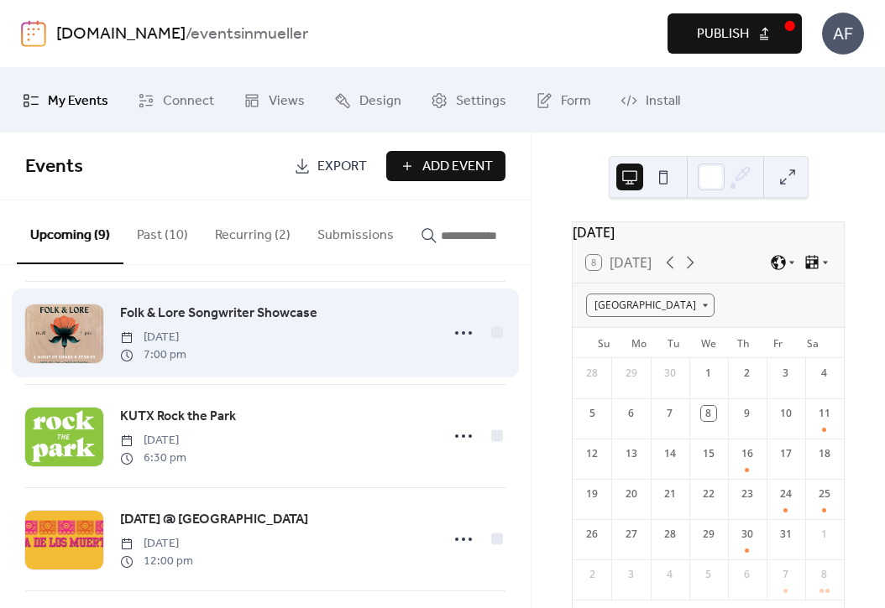
click at [186, 337] on span "[DATE]" at bounding box center [153, 338] width 66 height 18
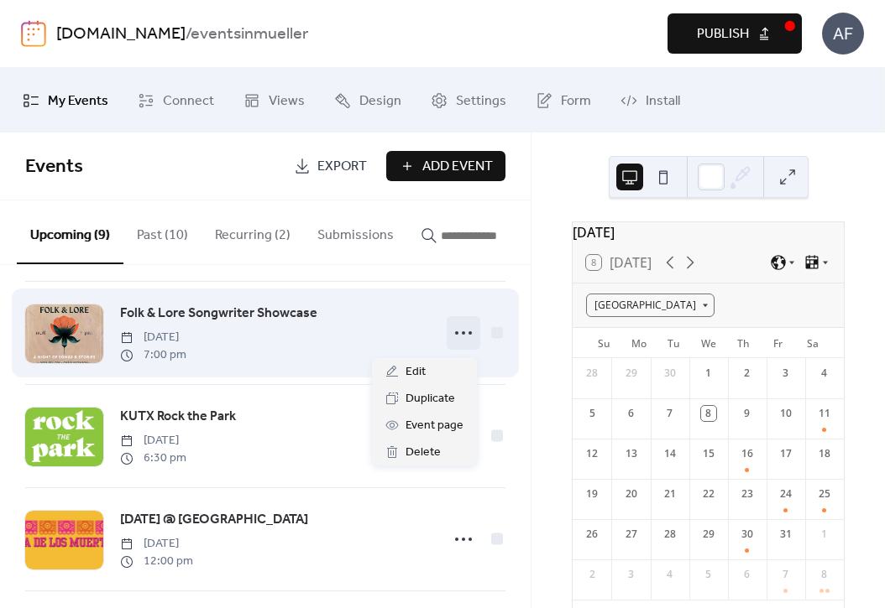
click at [453, 337] on icon at bounding box center [463, 333] width 27 height 27
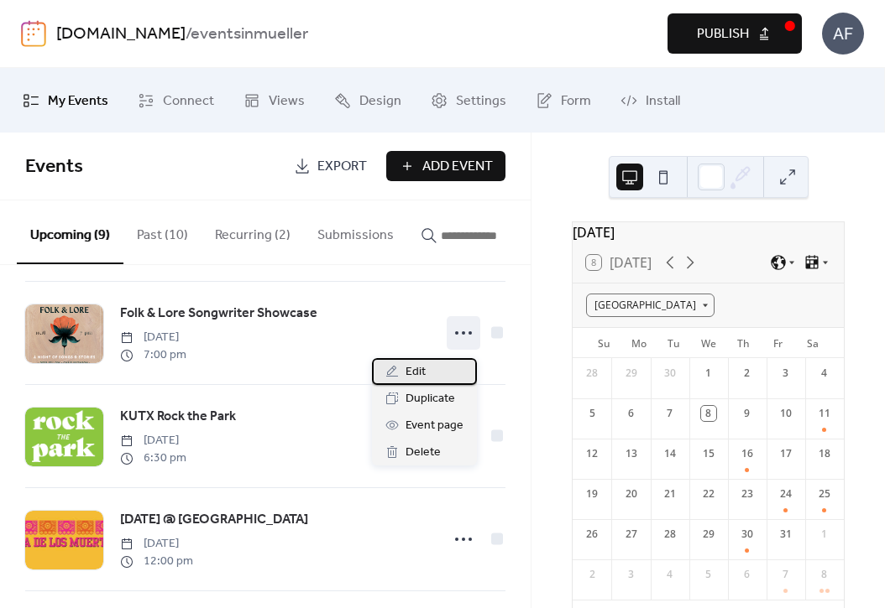
click at [439, 373] on div "Edit" at bounding box center [424, 371] width 105 height 27
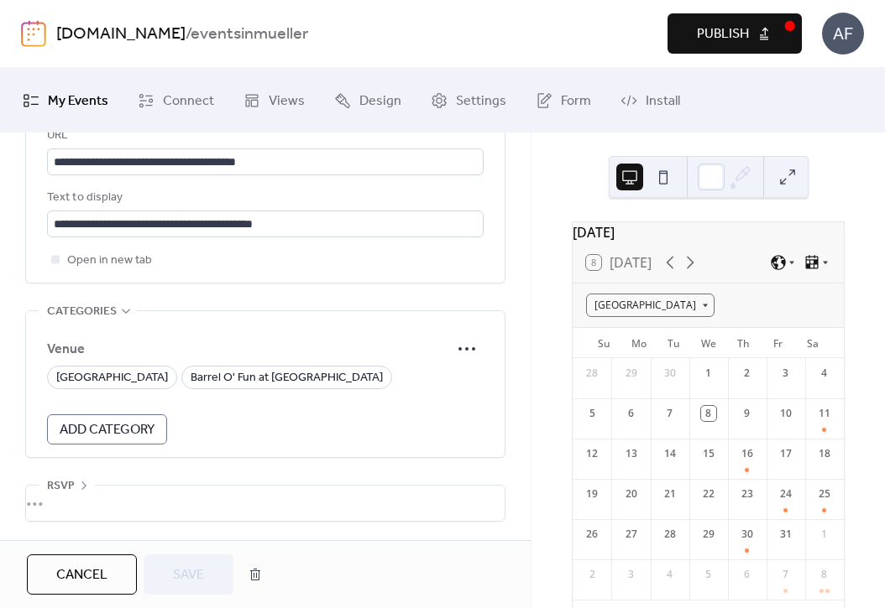
scroll to position [1216, 0]
click at [281, 379] on span "Barrel O' Fun at [GEOGRAPHIC_DATA]" at bounding box center [287, 378] width 192 height 20
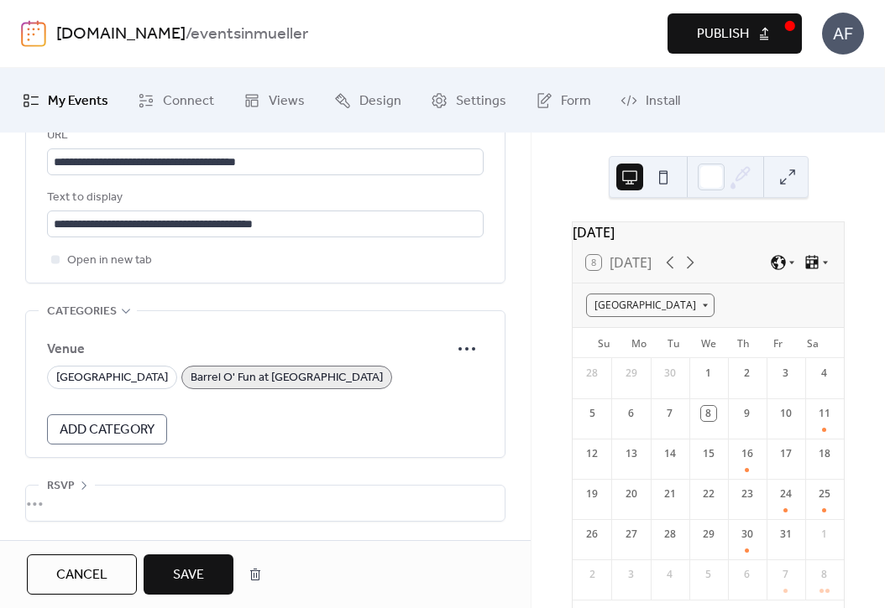
click at [206, 567] on button "Save" at bounding box center [189, 575] width 90 height 40
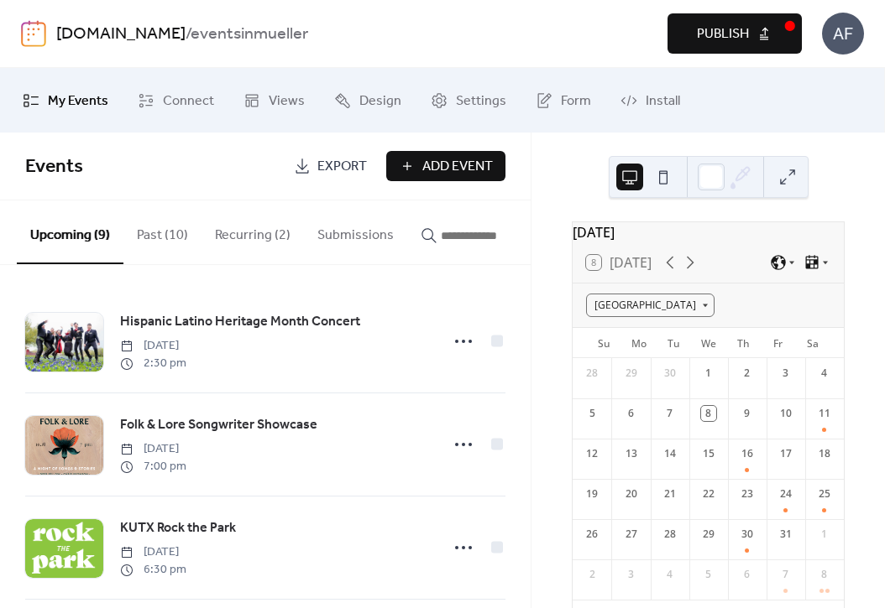
click at [697, 42] on span "Publish" at bounding box center [723, 34] width 52 height 20
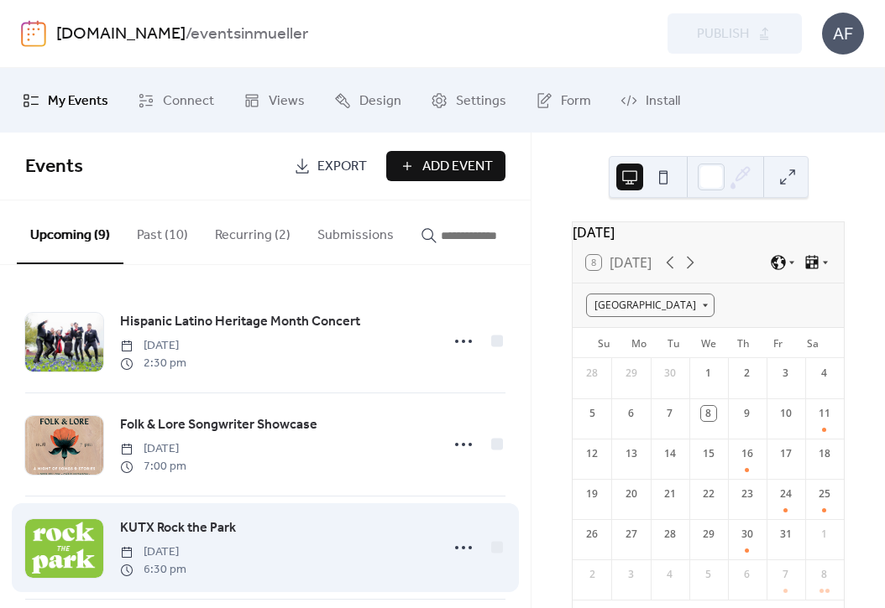
click at [305, 568] on div "[GEOGRAPHIC_DATA] [DATE] 6:30 pm" at bounding box center [275, 548] width 310 height 60
click at [322, 576] on div "[GEOGRAPHIC_DATA] [DATE] 6:30 pm" at bounding box center [275, 548] width 310 height 60
click at [180, 529] on span "KUTX Rock the Park" at bounding box center [178, 529] width 116 height 20
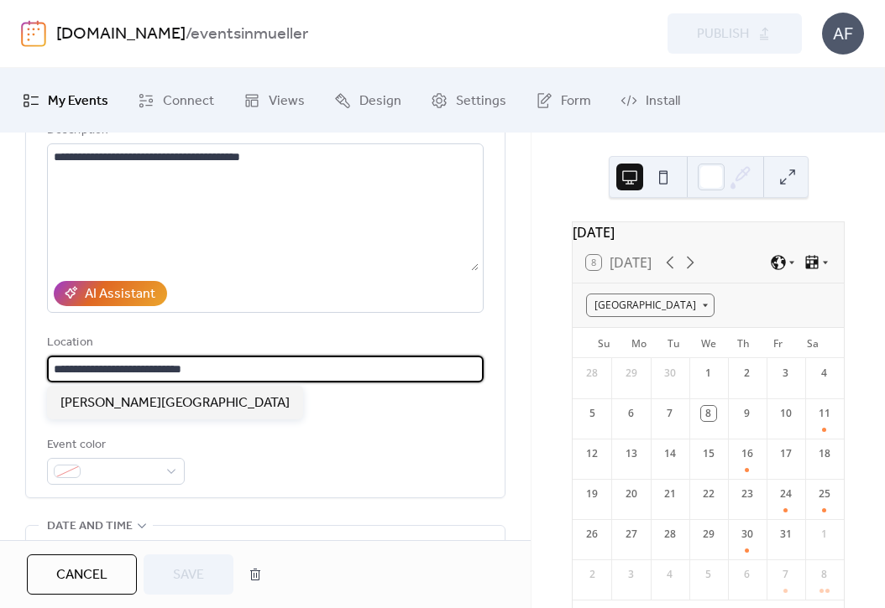
scroll to position [1, 0]
drag, startPoint x: 140, startPoint y: 370, endPoint x: 113, endPoint y: 399, distance: 39.2
click at [53, 370] on input "**********" at bounding box center [262, 369] width 431 height 27
click at [362, 458] on div "Event color" at bounding box center [265, 461] width 436 height 50
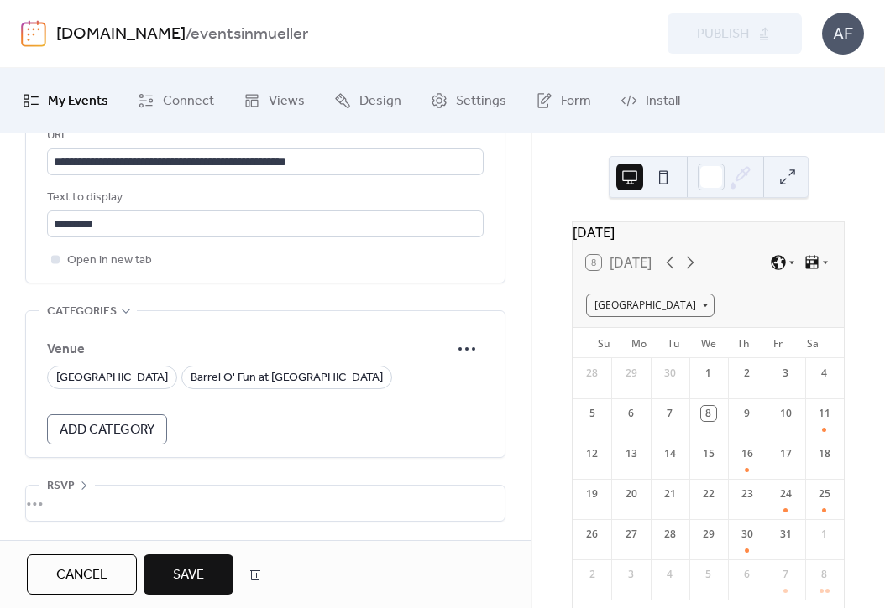
scroll to position [1111, 0]
click at [461, 345] on icon at bounding box center [466, 349] width 27 height 27
click at [431, 382] on span "Edit" at bounding box center [441, 382] width 20 height 20
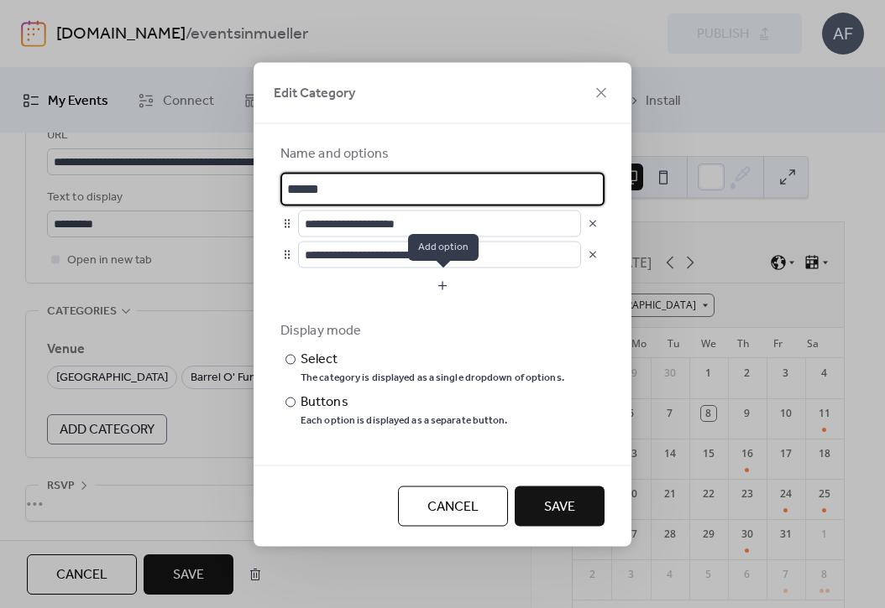
click at [350, 289] on button "button" at bounding box center [442, 285] width 324 height 27
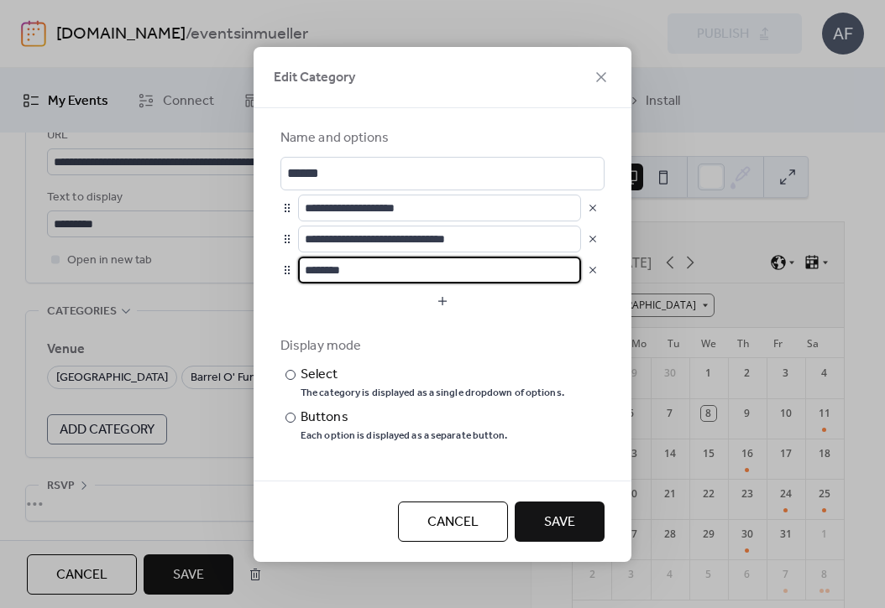
click at [337, 265] on input "********" at bounding box center [439, 270] width 283 height 27
type input "**********"
click at [549, 523] on span "Save" at bounding box center [559, 523] width 31 height 20
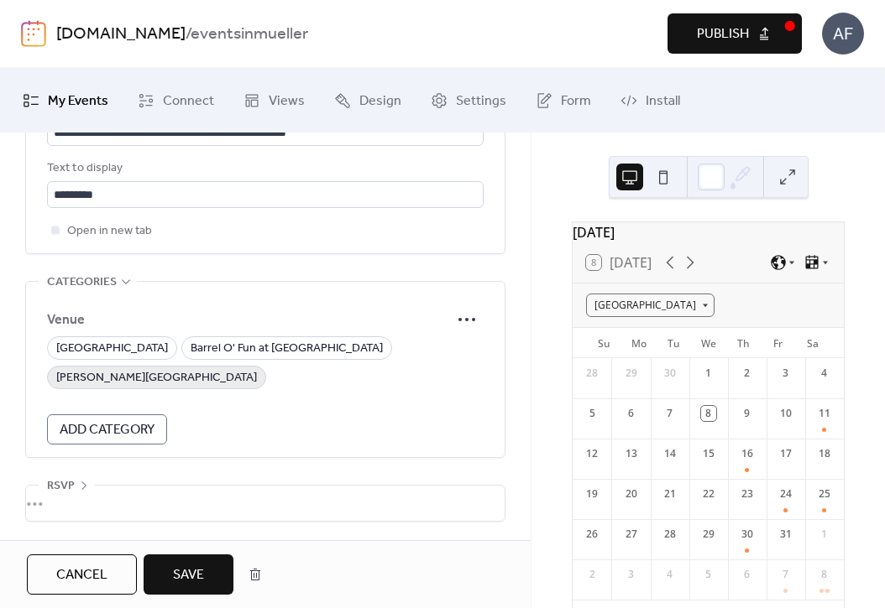
click at [257, 381] on span "[PERSON_NAME][GEOGRAPHIC_DATA]" at bounding box center [156, 378] width 201 height 20
click at [181, 586] on span "Save" at bounding box center [188, 576] width 31 height 20
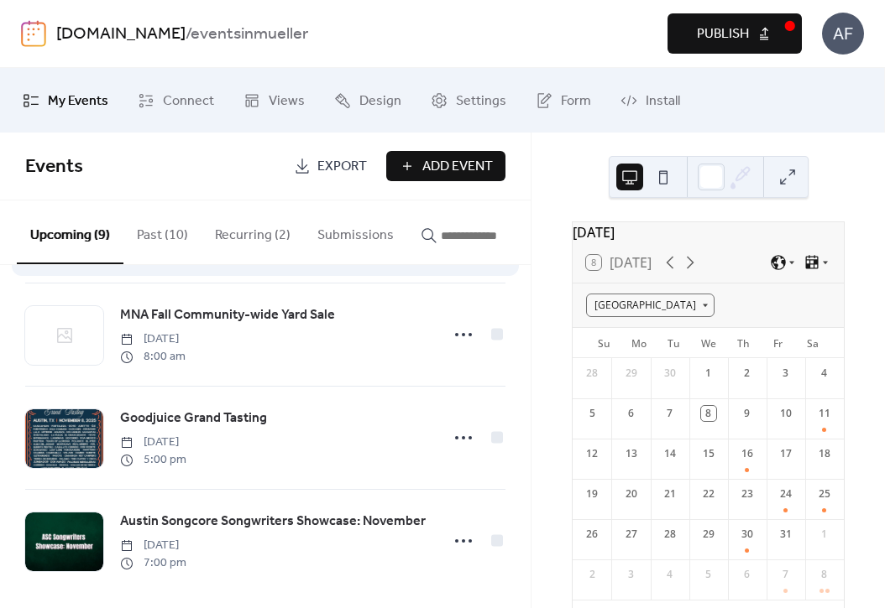
scroll to position [644, 0]
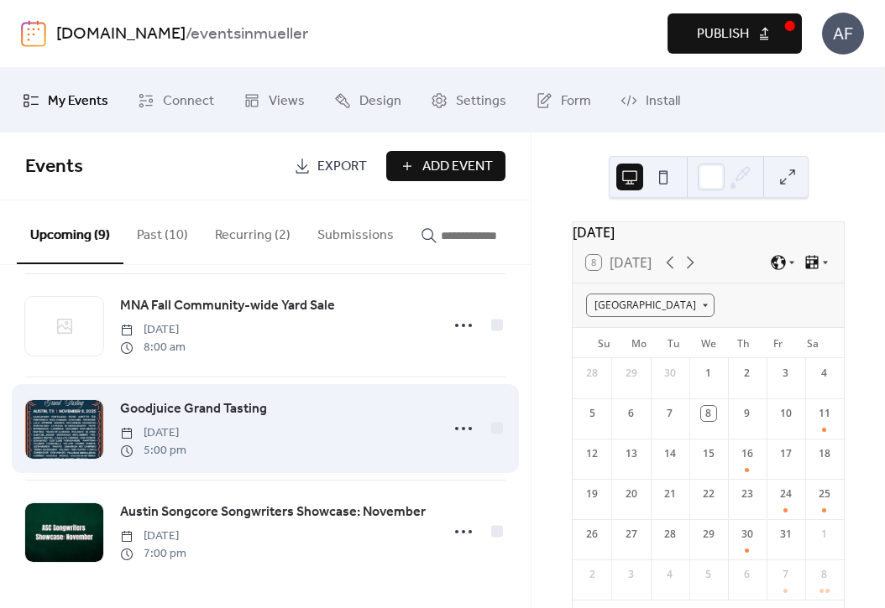
click at [354, 418] on div "Goodjuice Grand Tasting [DATE] 5:00 pm" at bounding box center [275, 429] width 310 height 60
click at [462, 428] on icon at bounding box center [463, 428] width 27 height 27
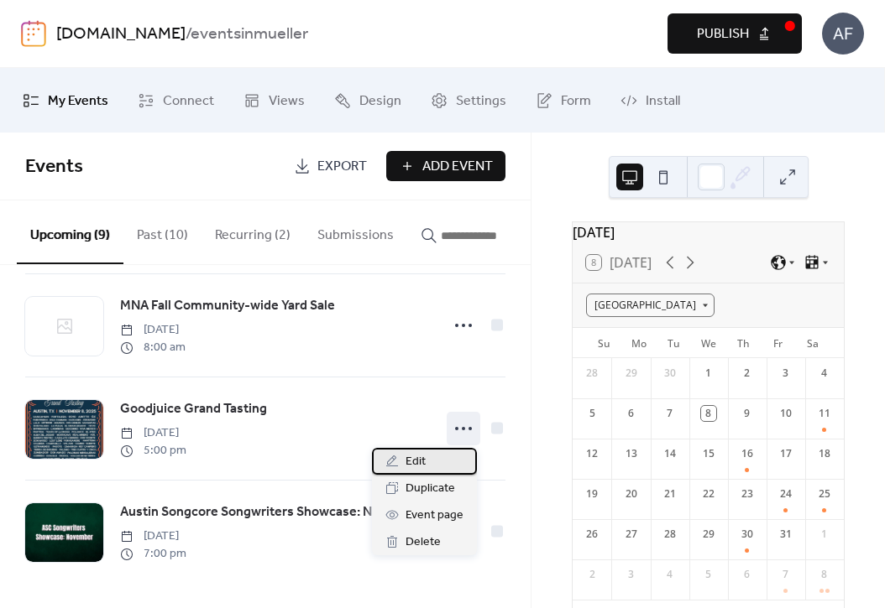
click at [410, 472] on span "Edit" at bounding box center [415, 462] width 20 height 20
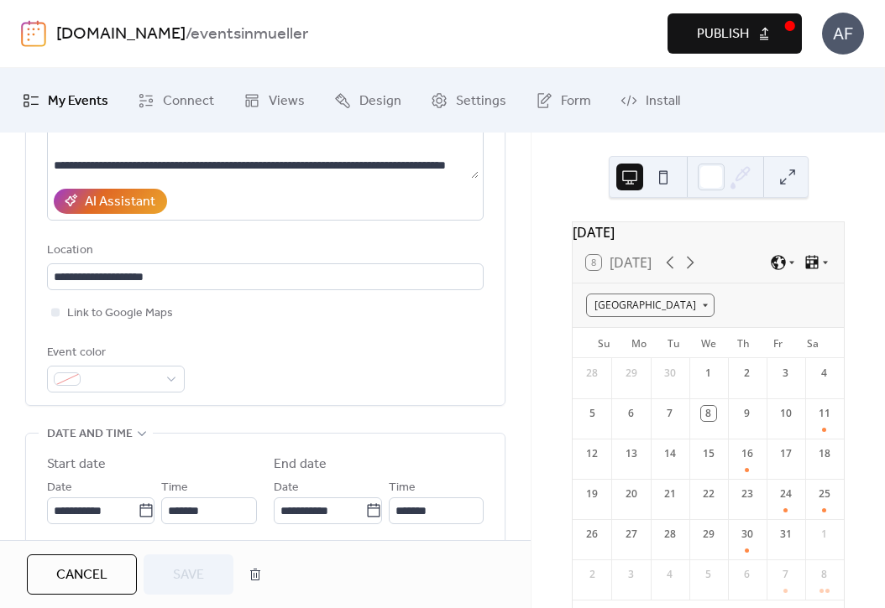
scroll to position [342, 0]
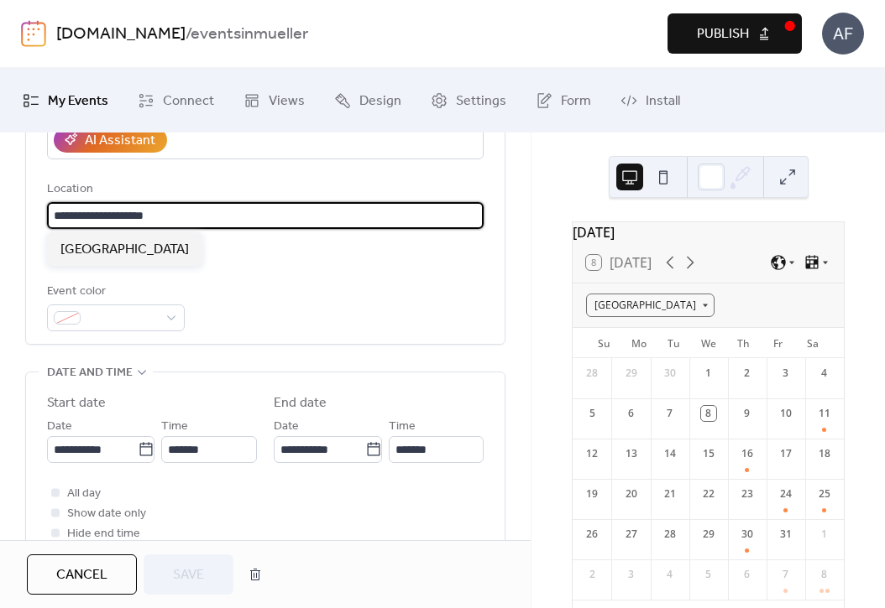
click at [107, 218] on input "**********" at bounding box center [265, 215] width 436 height 27
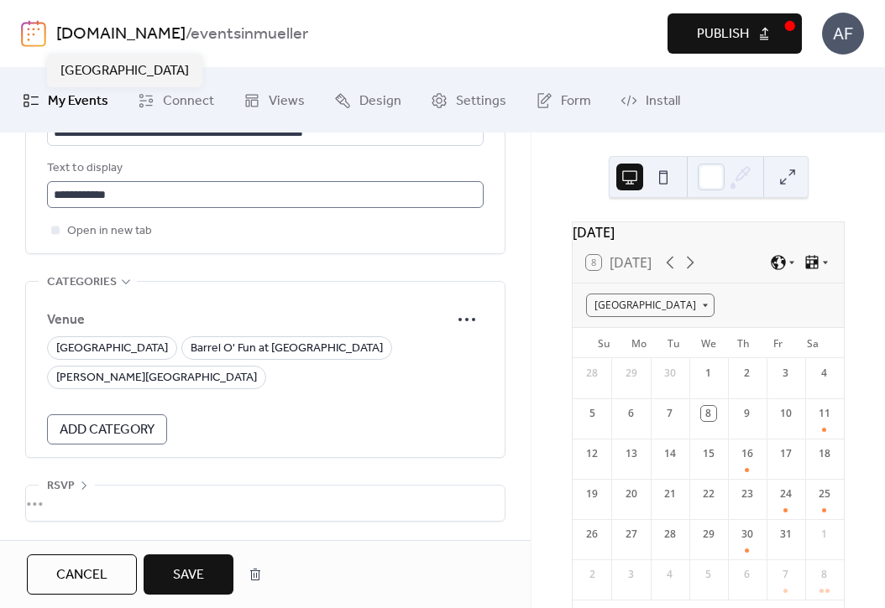
scroll to position [1111, 0]
click at [465, 333] on icon at bounding box center [466, 319] width 27 height 27
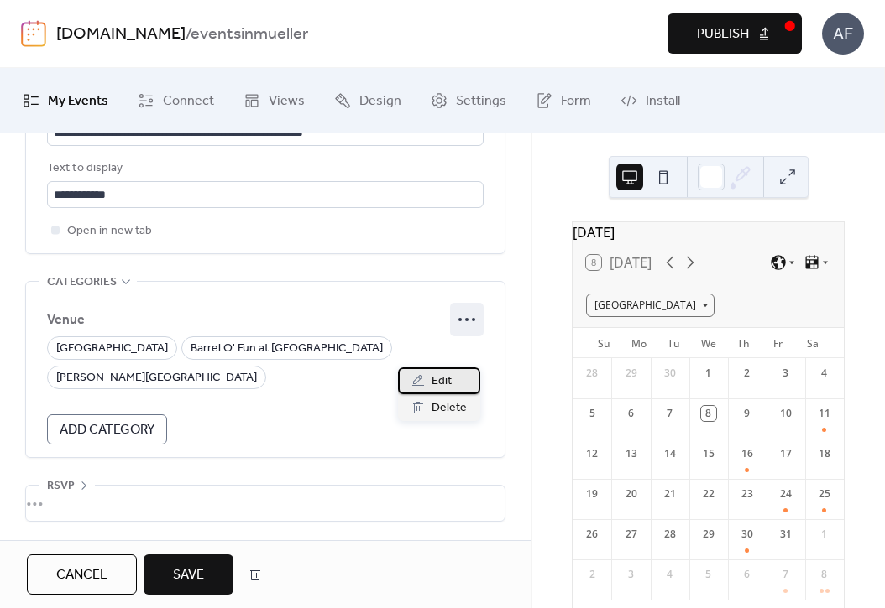
click at [452, 373] on div "Edit" at bounding box center [439, 381] width 82 height 27
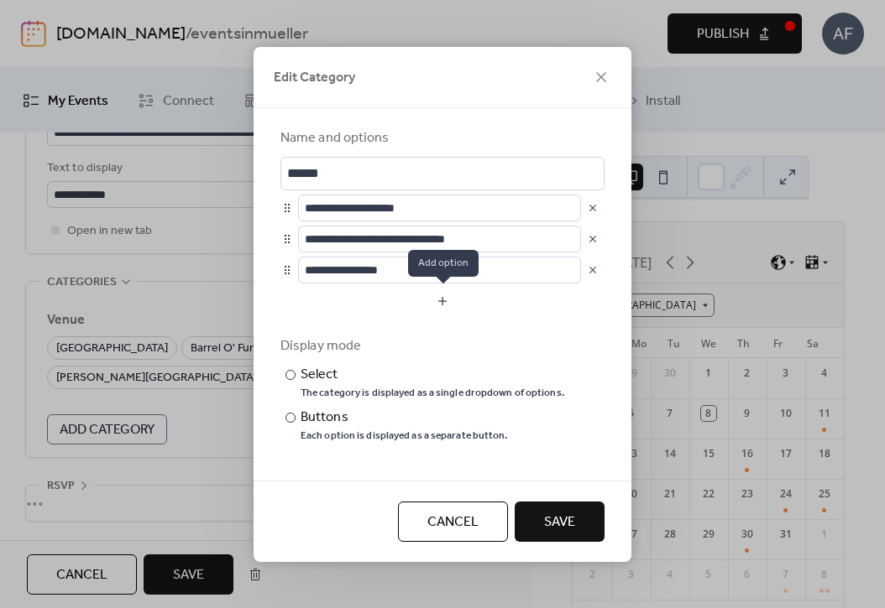
click at [440, 300] on button "button" at bounding box center [442, 301] width 324 height 27
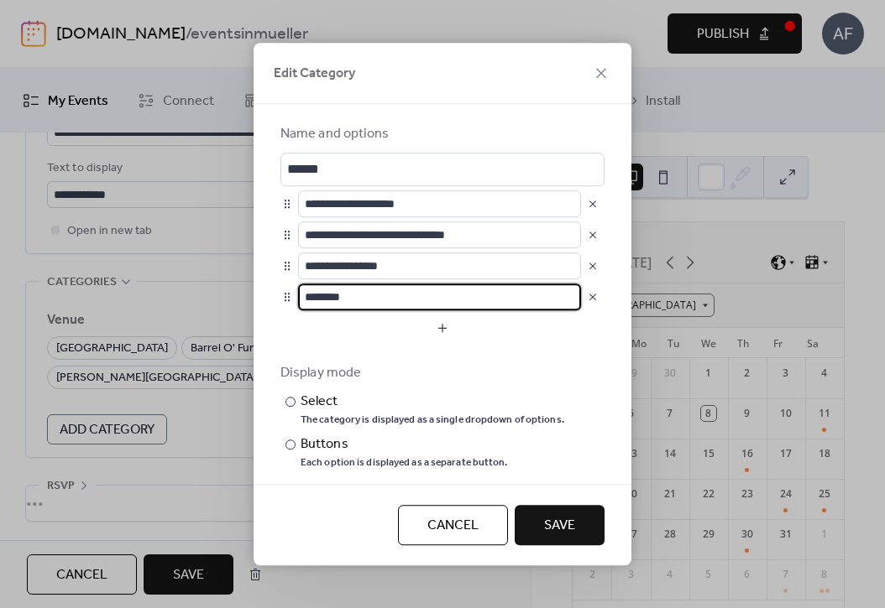
click at [362, 304] on input "********" at bounding box center [439, 297] width 283 height 27
drag, startPoint x: 414, startPoint y: 299, endPoint x: 368, endPoint y: 298, distance: 46.2
click at [368, 298] on input "**********" at bounding box center [439, 297] width 283 height 27
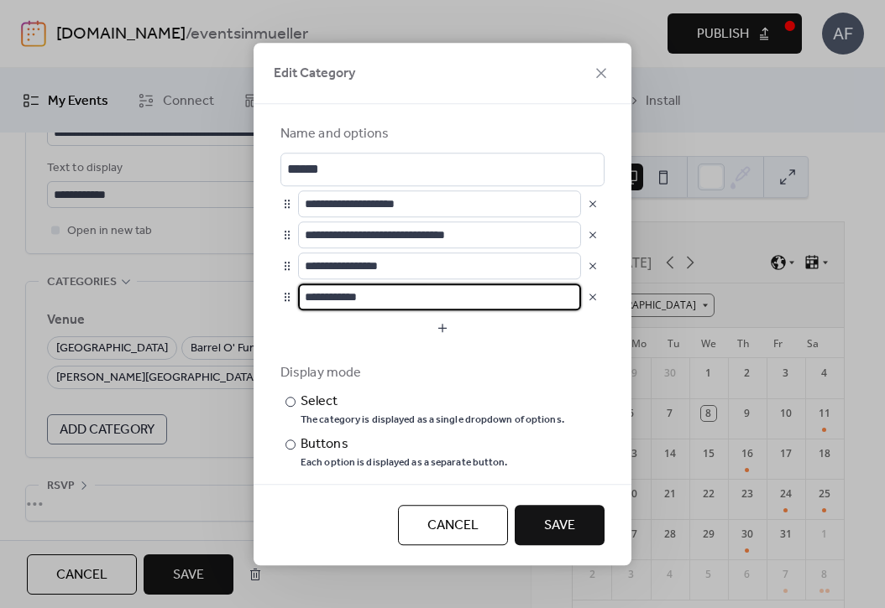
type input "**********"
click at [553, 531] on span "Save" at bounding box center [559, 526] width 31 height 20
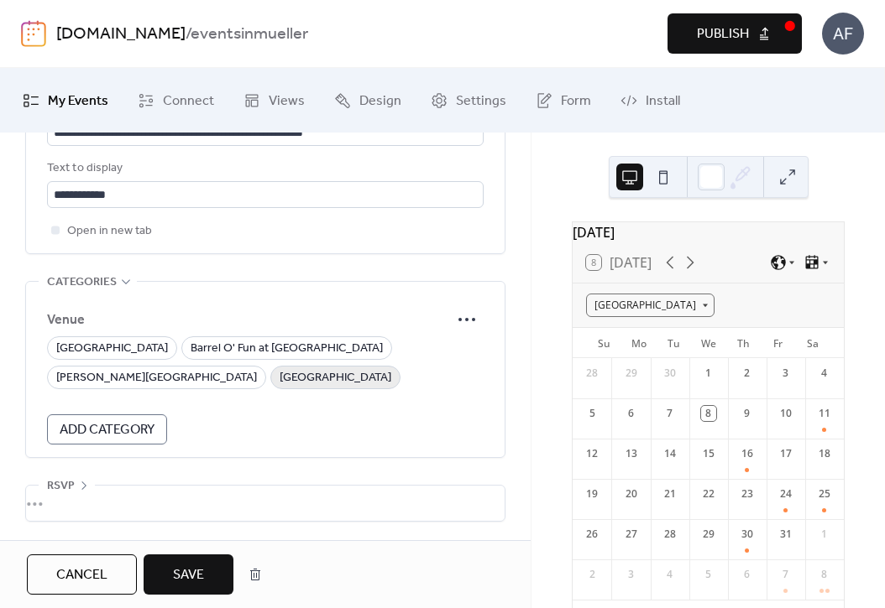
click at [279, 389] on span "[GEOGRAPHIC_DATA]" at bounding box center [335, 378] width 112 height 20
click at [171, 571] on button "Save" at bounding box center [189, 575] width 90 height 40
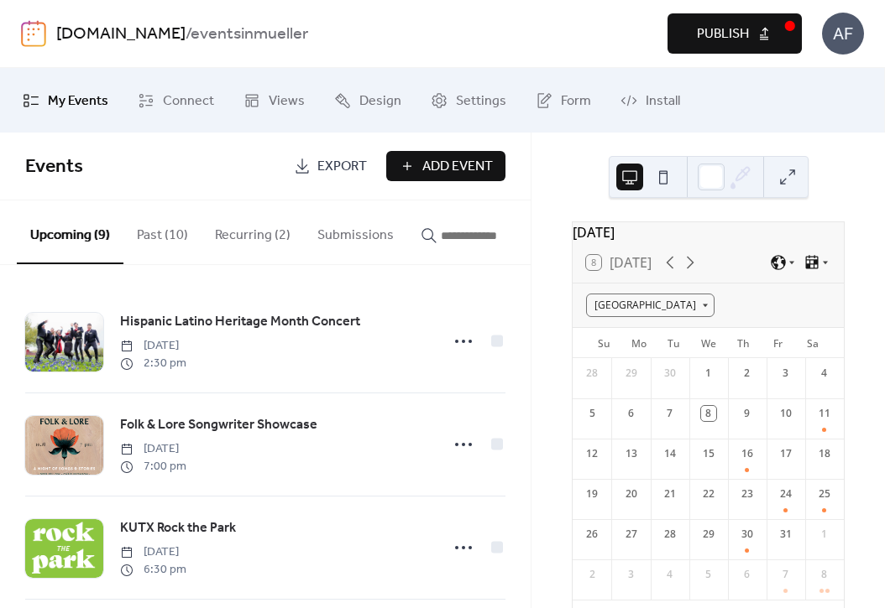
click at [717, 39] on span "Publish" at bounding box center [723, 34] width 52 height 20
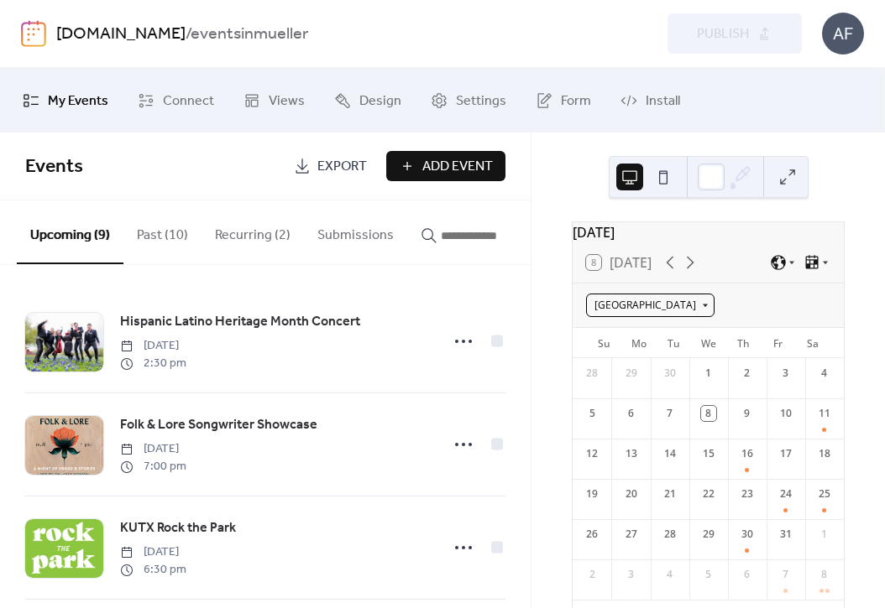
click at [703, 313] on div "[GEOGRAPHIC_DATA]" at bounding box center [650, 305] width 128 height 23
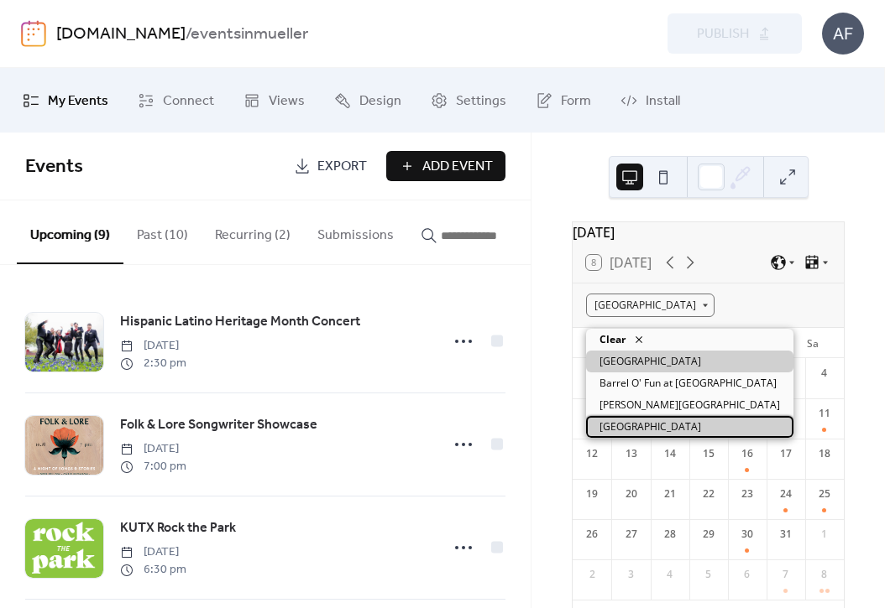
click at [691, 422] on div "[GEOGRAPHIC_DATA]" at bounding box center [689, 427] width 207 height 22
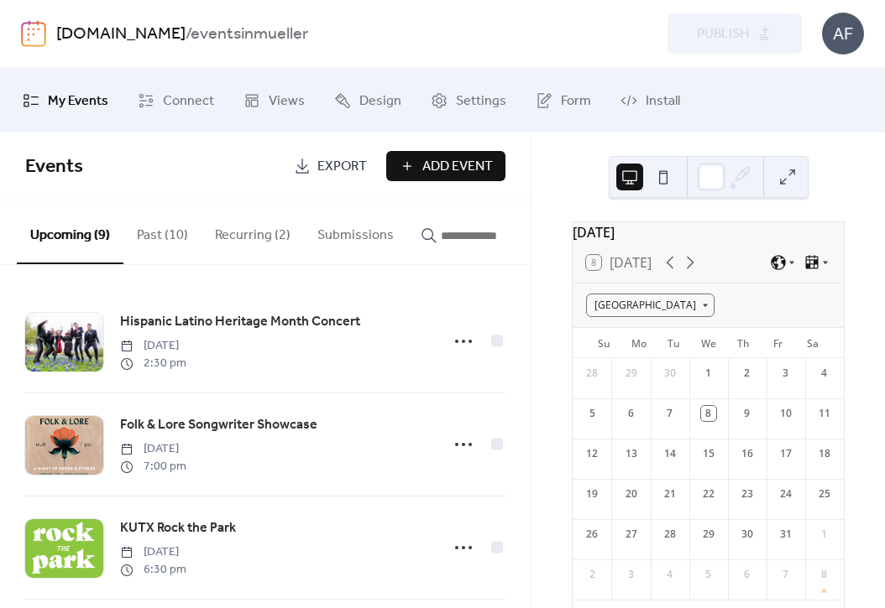
scroll to position [84, 0]
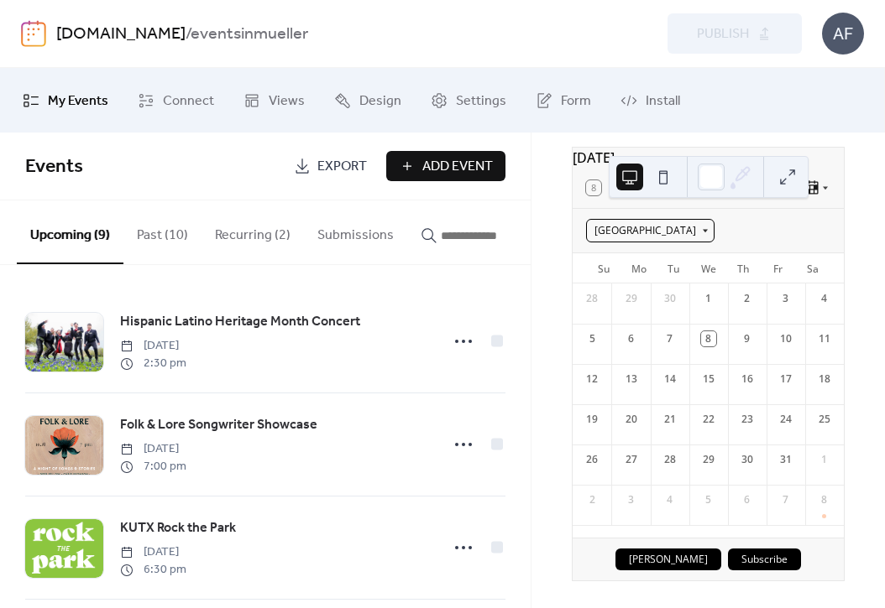
click at [662, 224] on div "[GEOGRAPHIC_DATA]" at bounding box center [650, 230] width 128 height 23
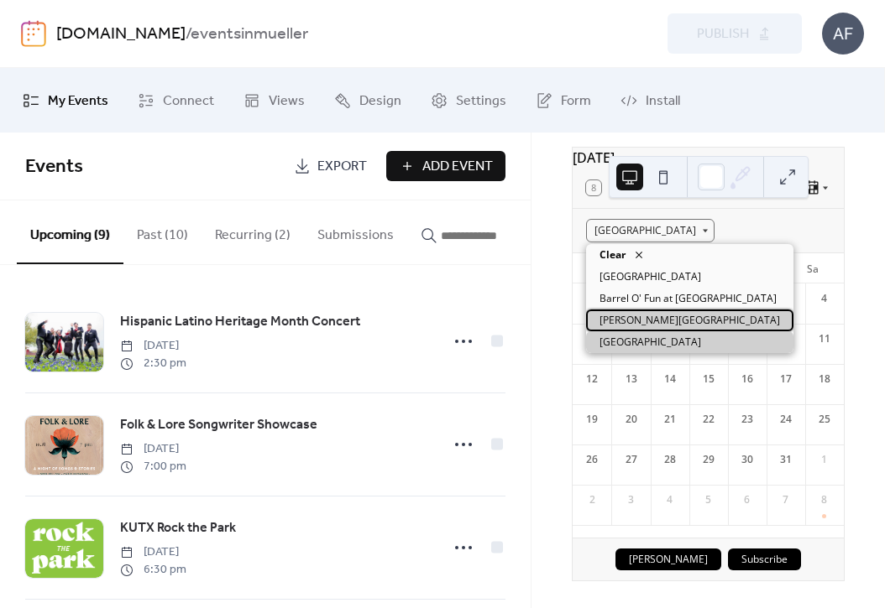
click at [667, 324] on span "[PERSON_NAME][GEOGRAPHIC_DATA]" at bounding box center [689, 320] width 180 height 15
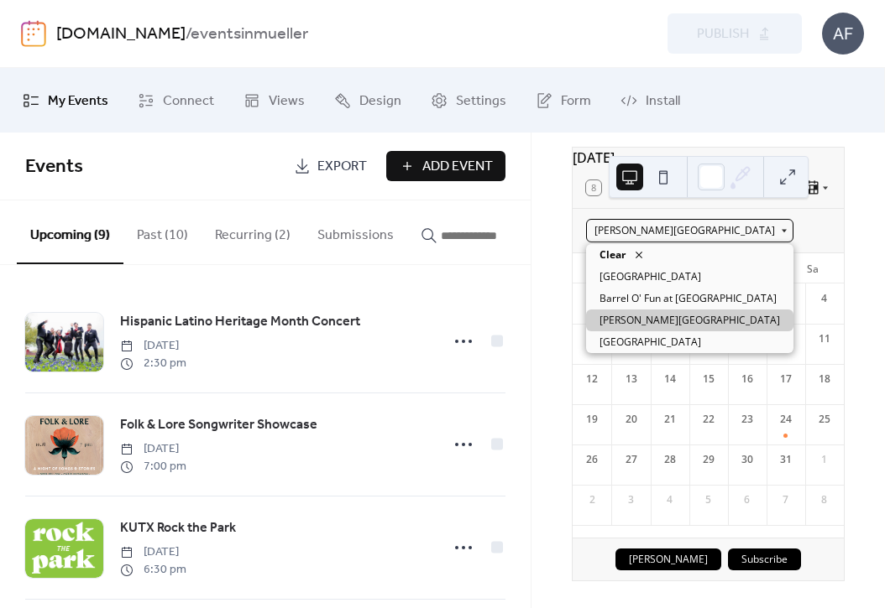
click at [668, 232] on div "[PERSON_NAME][GEOGRAPHIC_DATA]" at bounding box center [689, 230] width 207 height 23
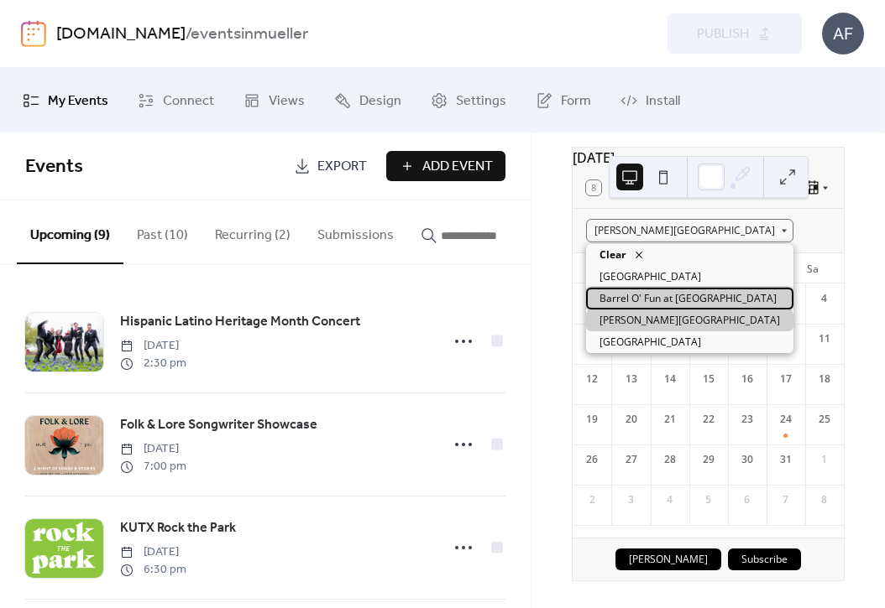
click at [679, 291] on span "Barrel O' Fun at [GEOGRAPHIC_DATA]" at bounding box center [687, 298] width 177 height 15
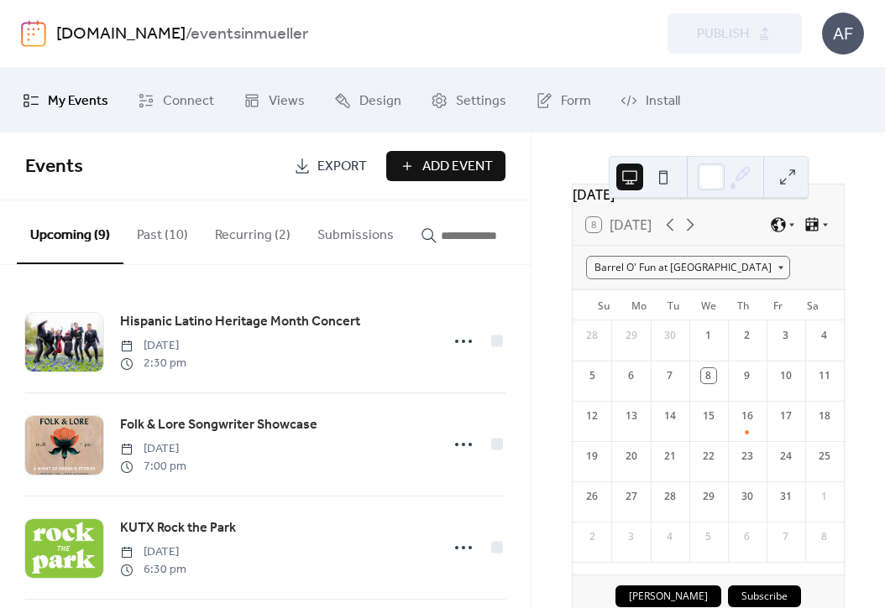
scroll to position [34, 0]
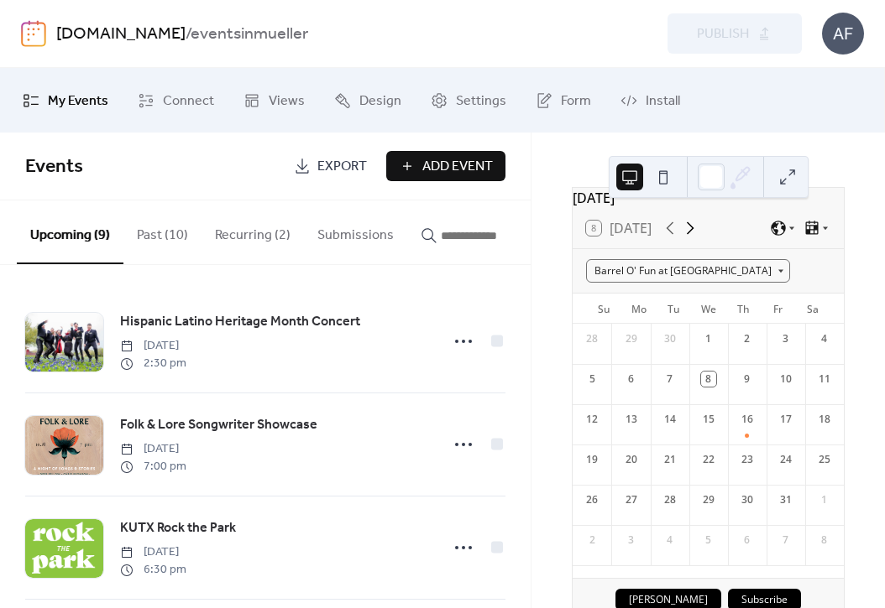
click at [700, 232] on icon at bounding box center [690, 228] width 20 height 20
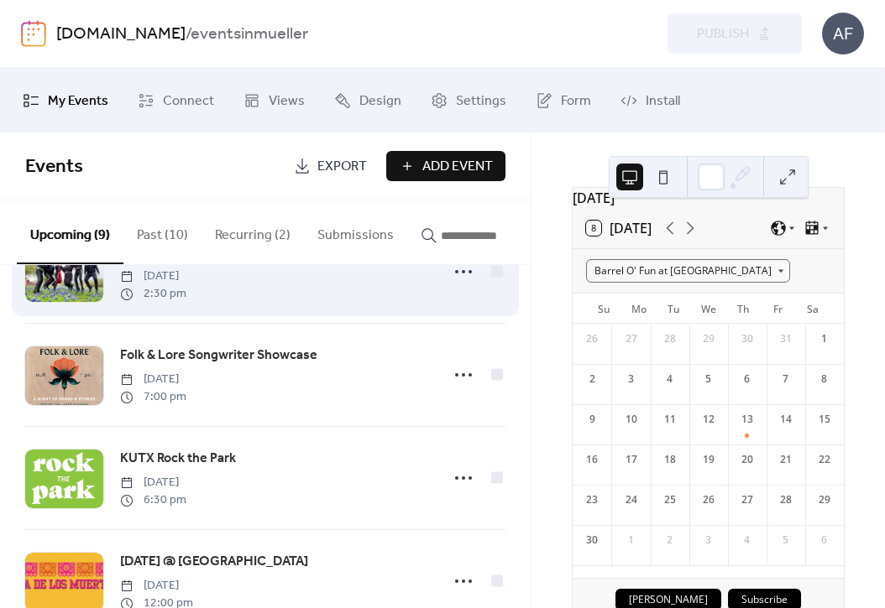
scroll to position [0, 0]
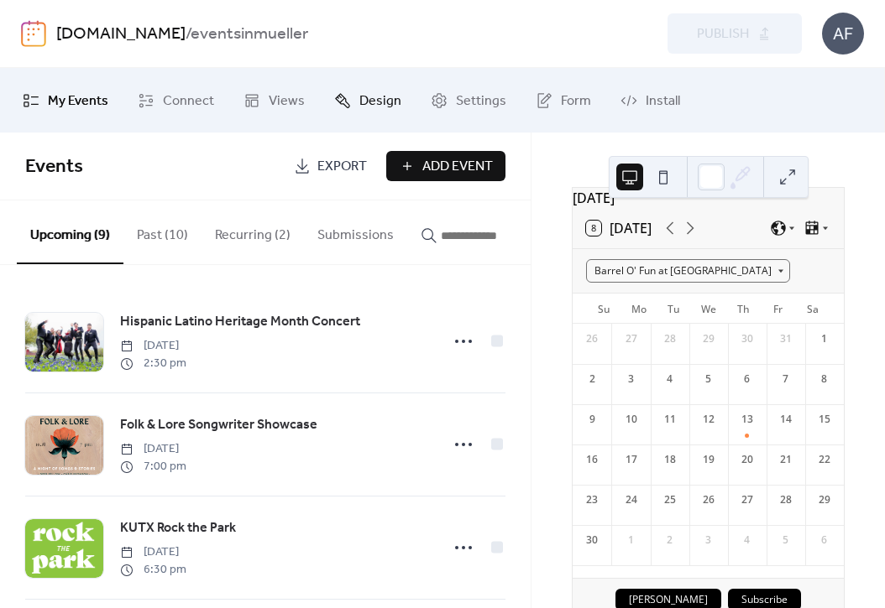
click at [389, 97] on span "Design" at bounding box center [380, 101] width 42 height 26
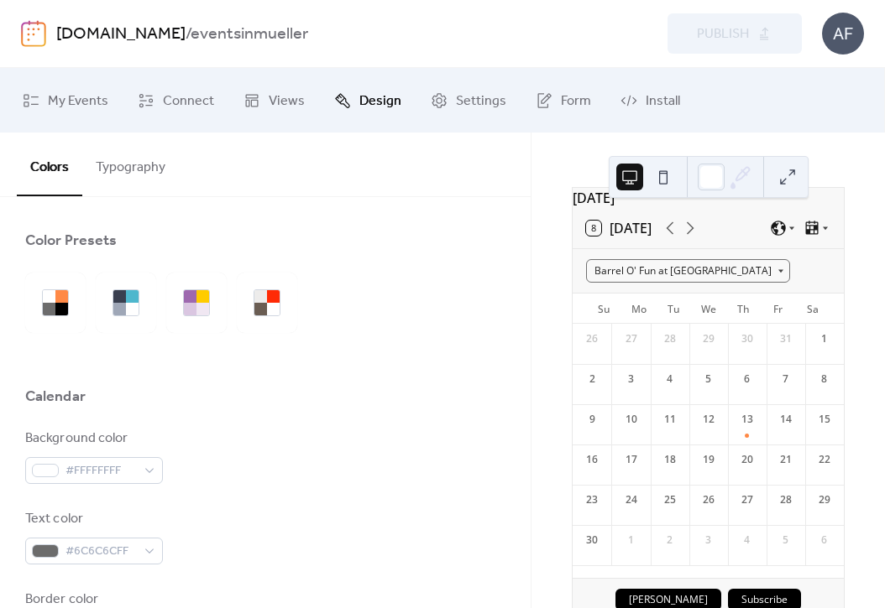
click at [145, 172] on button "Typography" at bounding box center [130, 164] width 97 height 62
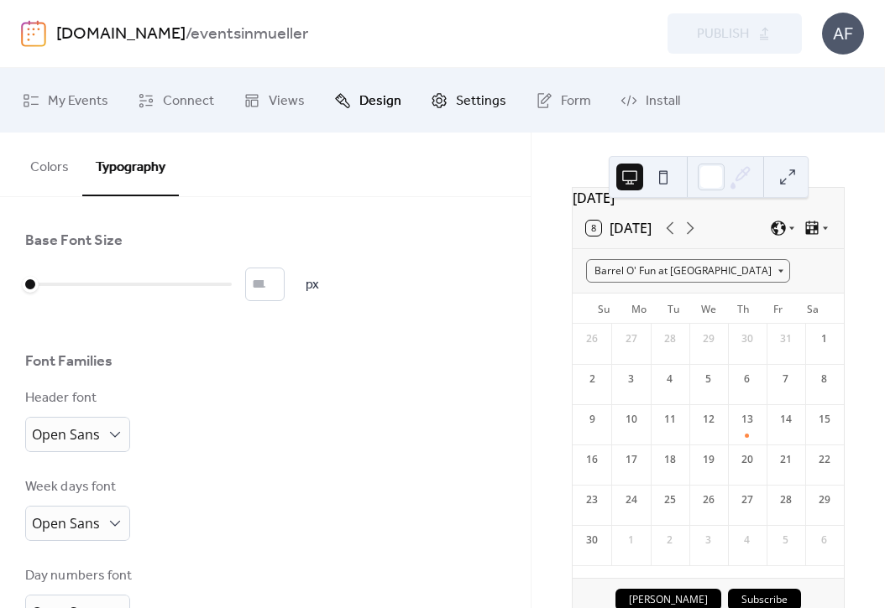
click at [457, 100] on span "Settings" at bounding box center [481, 101] width 50 height 26
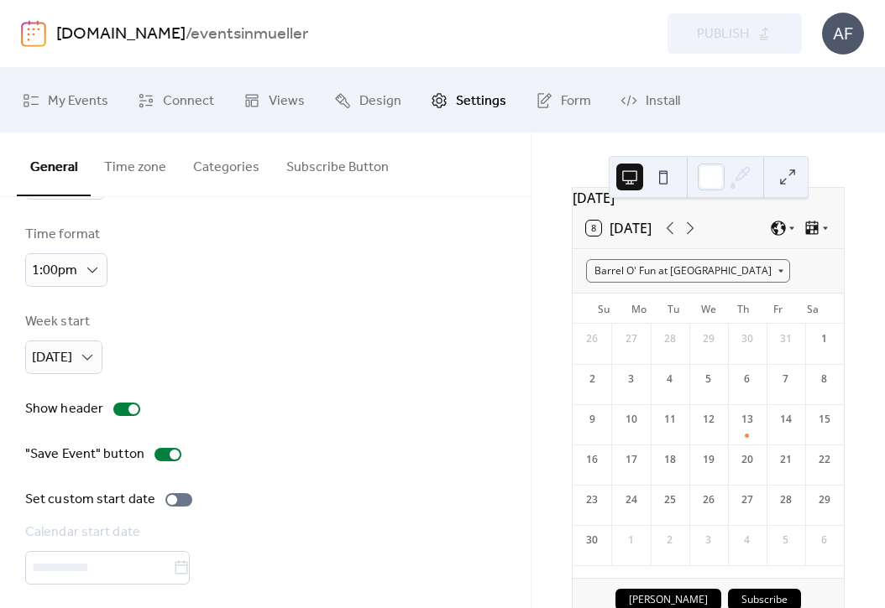
scroll to position [148, 0]
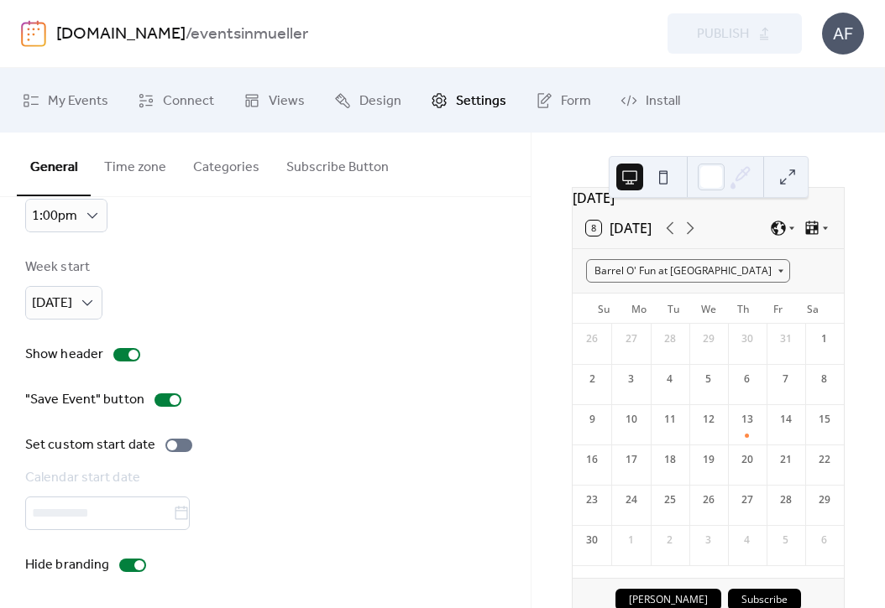
click at [340, 166] on button "Subscribe Button" at bounding box center [337, 164] width 129 height 62
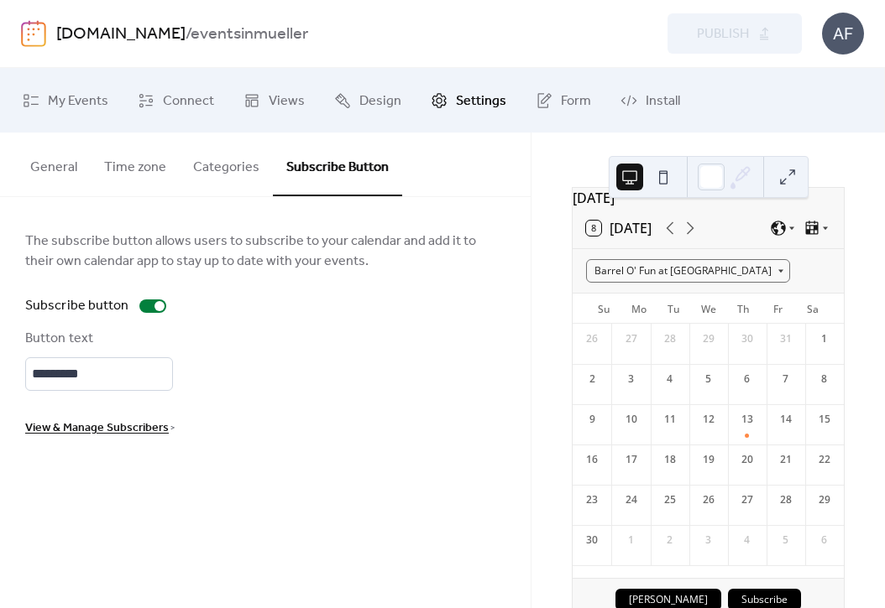
click at [129, 429] on span "View & Manage Subscribers" at bounding box center [97, 429] width 144 height 20
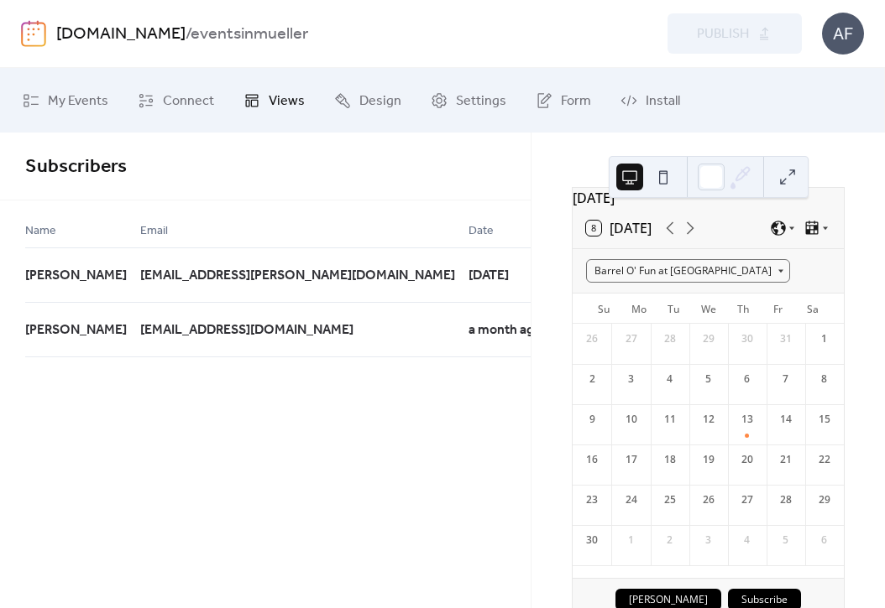
click at [252, 104] on icon at bounding box center [251, 100] width 17 height 17
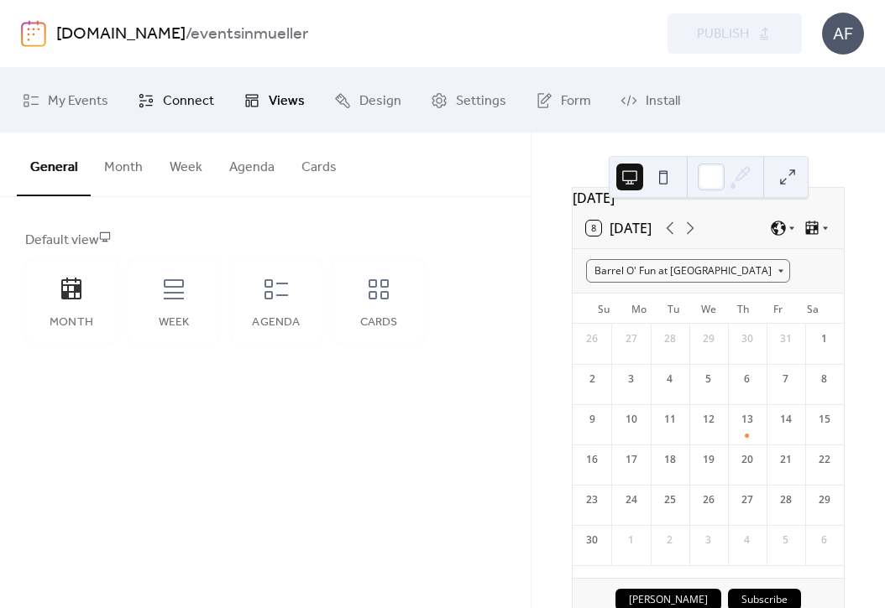
click at [176, 112] on span "Connect" at bounding box center [188, 101] width 51 height 26
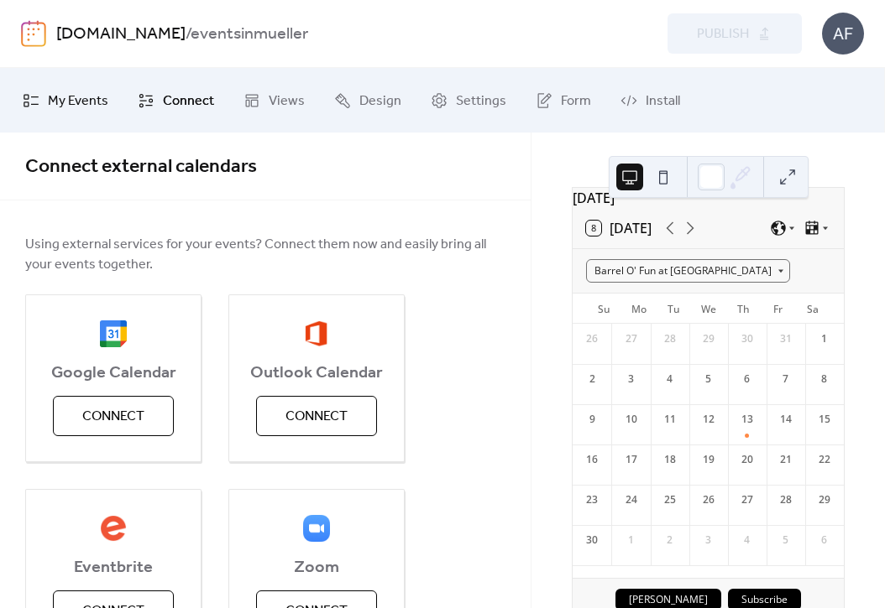
click at [44, 101] on link "My Events" at bounding box center [65, 100] width 111 height 51
